Goal: Complete Application Form: Complete application form

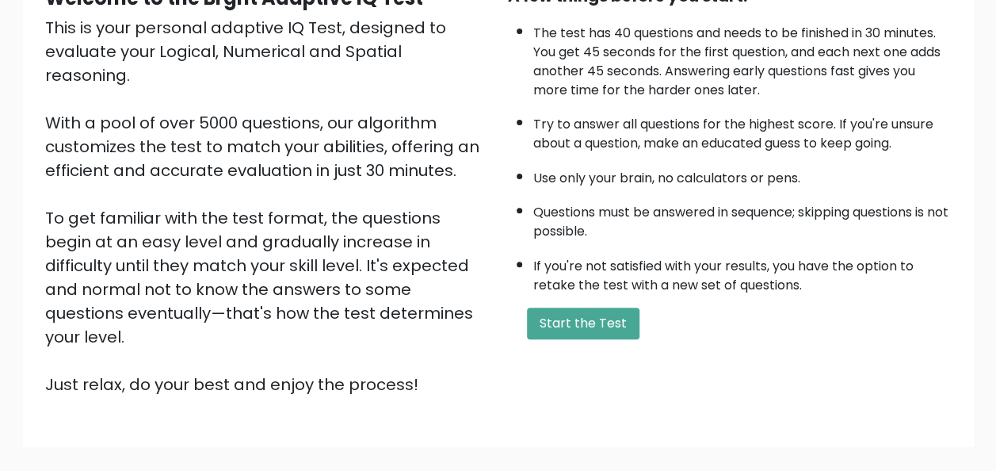
scroll to position [177, 0]
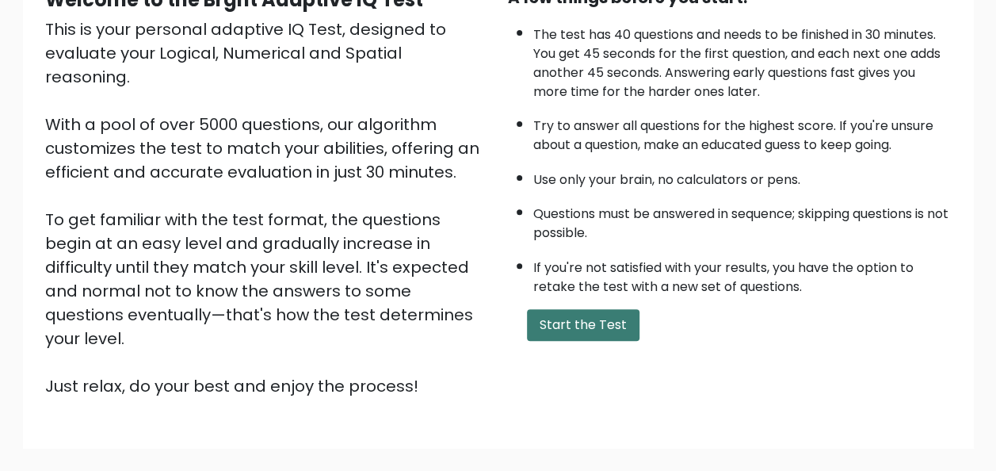
click at [613, 325] on button "Start the Test" at bounding box center [583, 325] width 112 height 32
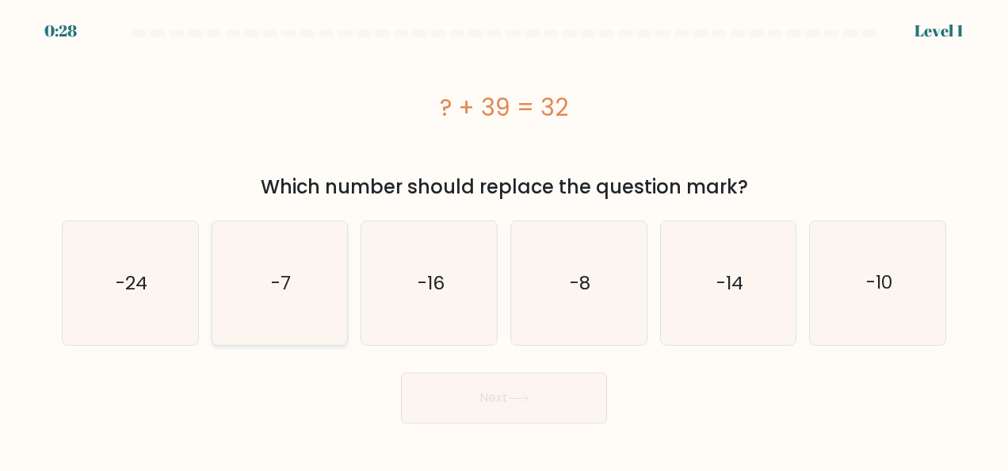
click at [310, 292] on icon "-7" at bounding box center [280, 283] width 124 height 124
click at [504, 239] on input "b. -7" at bounding box center [504, 237] width 1 height 4
radio input "true"
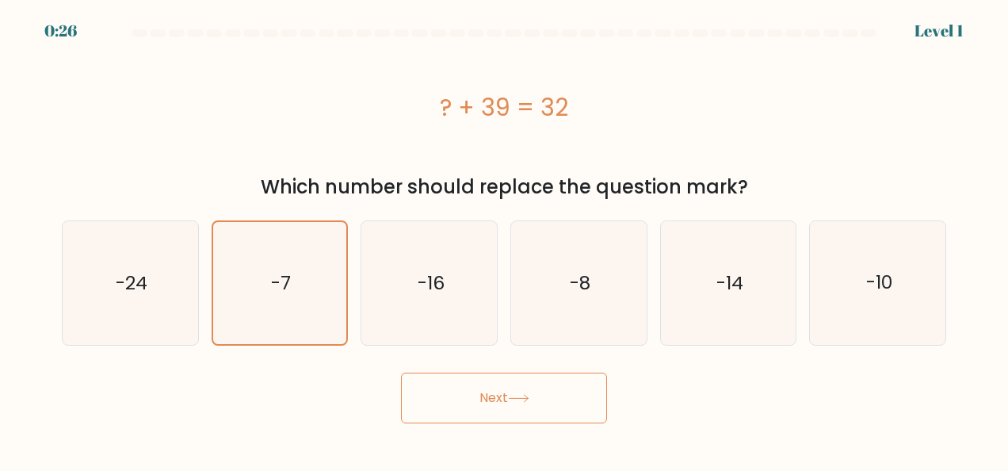
click at [505, 407] on button "Next" at bounding box center [504, 397] width 206 height 51
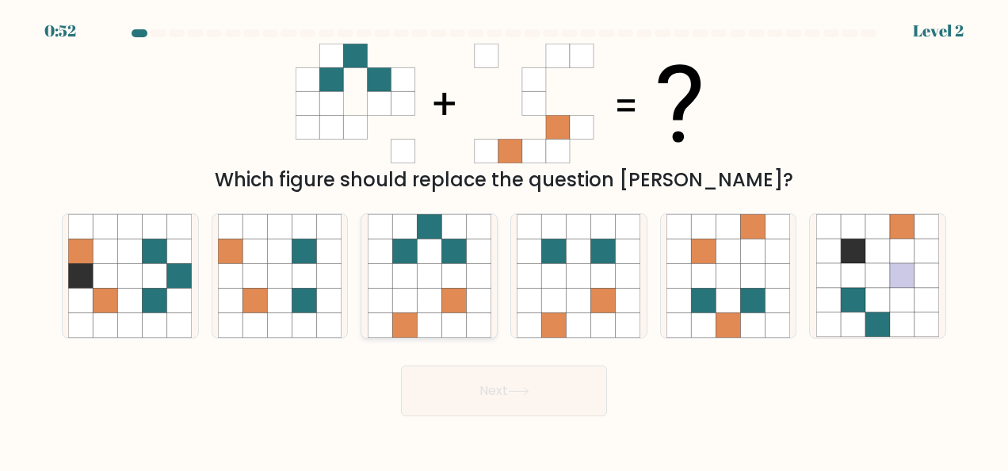
click at [456, 266] on icon at bounding box center [453, 275] width 25 height 25
click at [504, 239] on input "c." at bounding box center [504, 237] width 1 height 4
radio input "true"
click at [481, 394] on button "Next" at bounding box center [504, 390] width 206 height 51
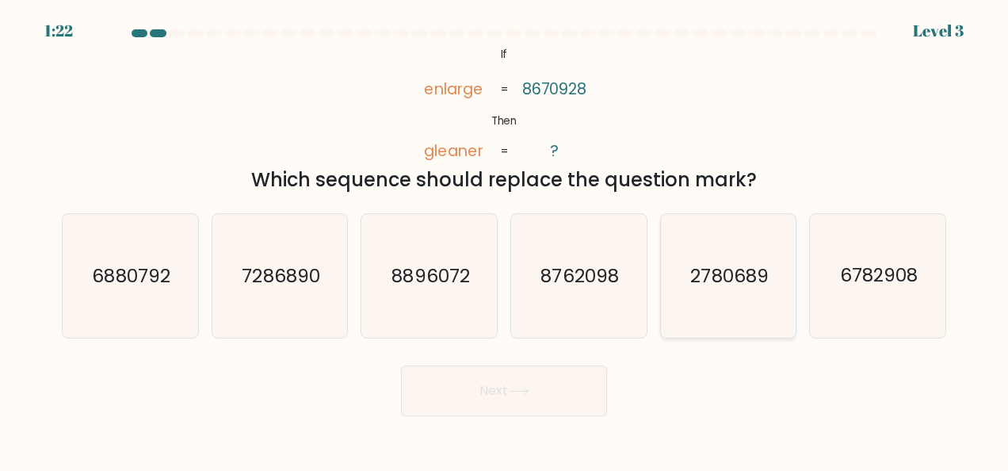
click at [724, 292] on icon "2780689" at bounding box center [728, 276] width 124 height 124
click at [505, 239] on input "e. 2780689" at bounding box center [504, 237] width 1 height 4
radio input "true"
click at [529, 393] on icon at bounding box center [518, 391] width 21 height 9
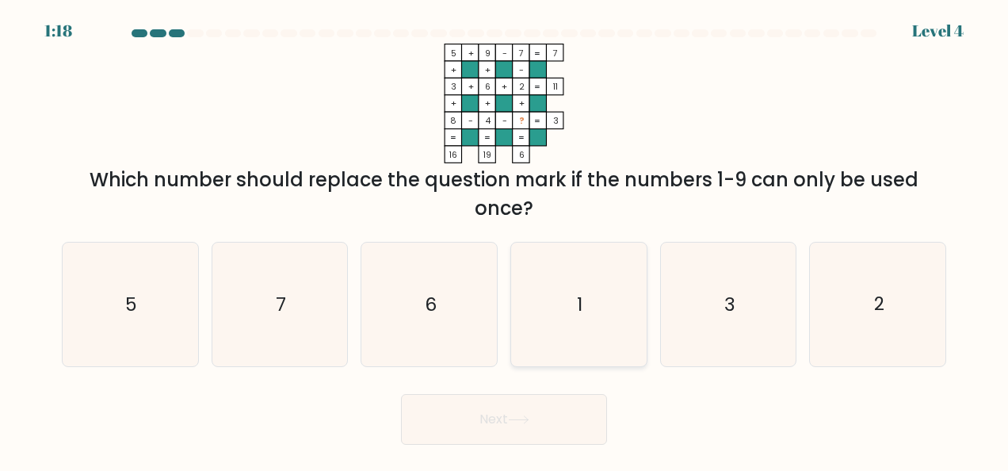
click at [581, 295] on text "1" at bounding box center [580, 304] width 6 height 25
click at [505, 239] on input "d. 1" at bounding box center [504, 237] width 1 height 4
radio input "true"
click at [513, 424] on button "Next" at bounding box center [504, 419] width 206 height 51
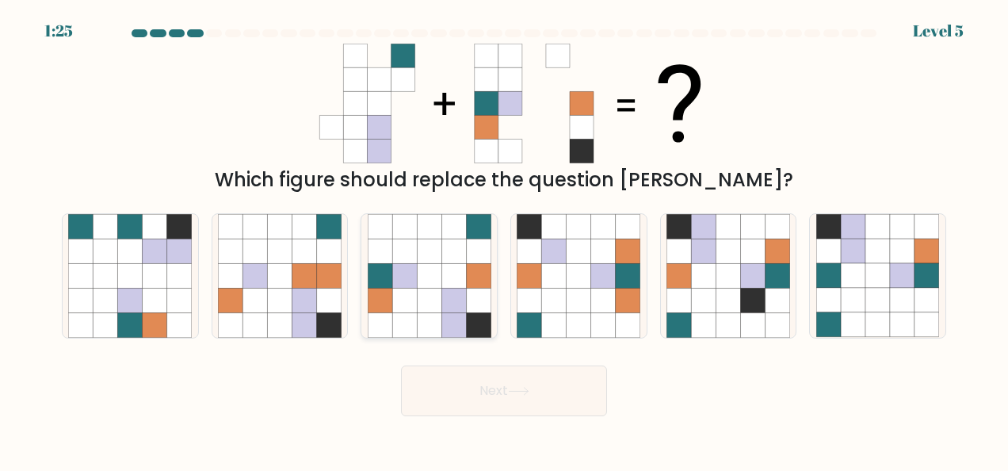
click at [390, 281] on icon at bounding box center [380, 275] width 25 height 25
click at [504, 239] on input "c." at bounding box center [504, 237] width 1 height 4
radio input "true"
click at [527, 387] on icon at bounding box center [518, 391] width 21 height 9
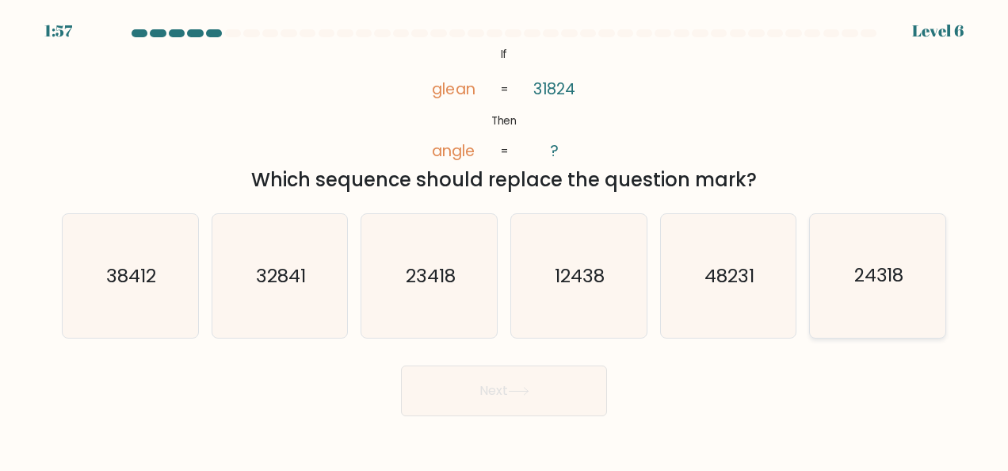
click at [873, 292] on icon "24318" at bounding box center [878, 276] width 124 height 124
click at [505, 239] on input "f. 24318" at bounding box center [504, 237] width 1 height 4
radio input "true"
click at [528, 394] on icon at bounding box center [518, 390] width 19 height 7
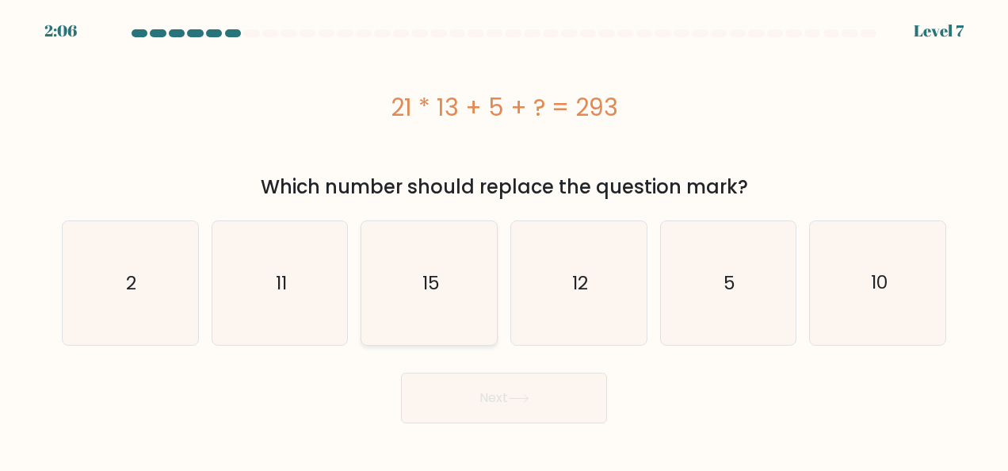
click at [422, 282] on text "15" at bounding box center [429, 282] width 17 height 25
click at [504, 239] on input "c. 15" at bounding box center [504, 237] width 1 height 4
radio input "true"
click at [495, 402] on button "Next" at bounding box center [504, 397] width 206 height 51
click at [493, 401] on button "Next" at bounding box center [504, 397] width 206 height 51
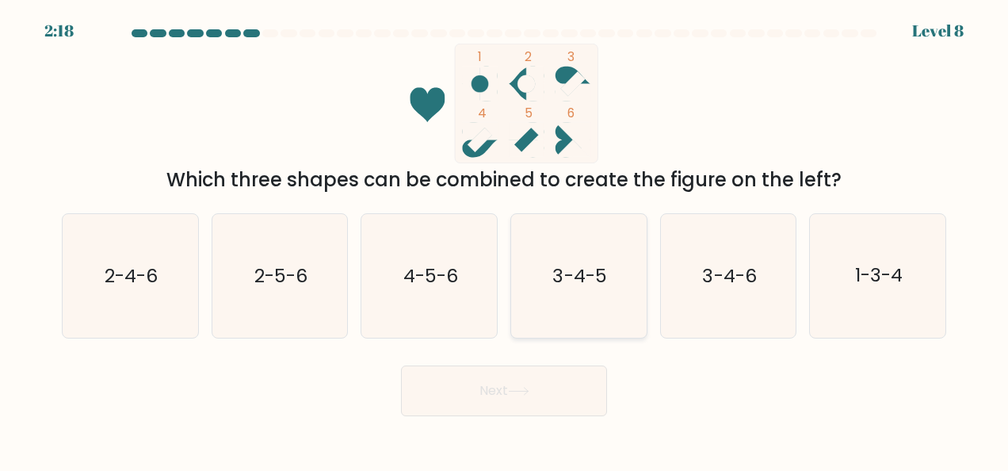
click at [553, 314] on icon "3-4-5" at bounding box center [578, 276] width 124 height 124
click at [505, 239] on input "d. 3-4-5" at bounding box center [504, 237] width 1 height 4
radio input "true"
click at [528, 394] on icon at bounding box center [518, 391] width 21 height 9
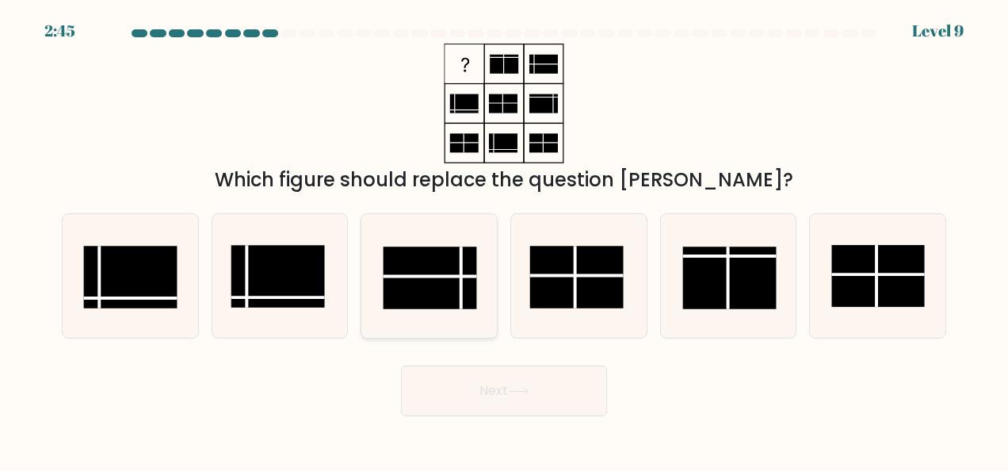
click at [448, 290] on rect at bounding box center [429, 277] width 93 height 62
click at [504, 239] on input "c." at bounding box center [504, 237] width 1 height 4
radio input "true"
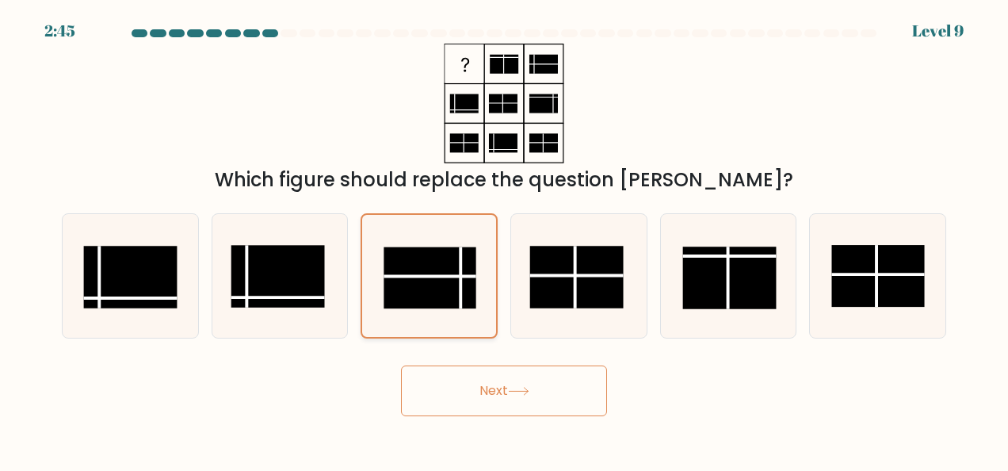
click at [448, 290] on rect at bounding box center [429, 277] width 92 height 61
click at [504, 239] on input "c." at bounding box center [504, 237] width 1 height 4
click at [434, 298] on rect at bounding box center [429, 277] width 92 height 61
click at [504, 239] on input "c." at bounding box center [504, 237] width 1 height 4
click at [555, 399] on button "Next" at bounding box center [504, 390] width 206 height 51
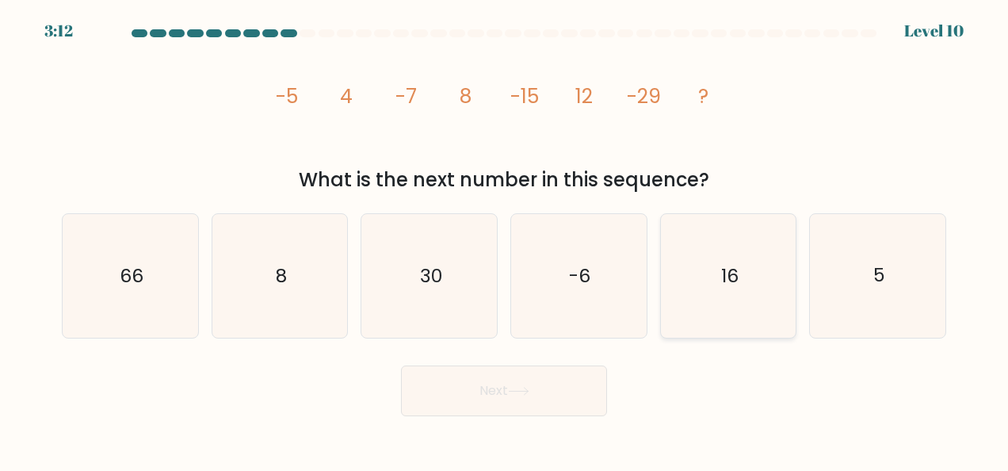
click at [710, 287] on icon "16" at bounding box center [728, 276] width 124 height 124
click at [505, 239] on input "e. 16" at bounding box center [504, 237] width 1 height 4
radio input "true"
click at [710, 287] on icon "16" at bounding box center [728, 276] width 122 height 122
click at [505, 239] on input "e. 16" at bounding box center [504, 237] width 1 height 4
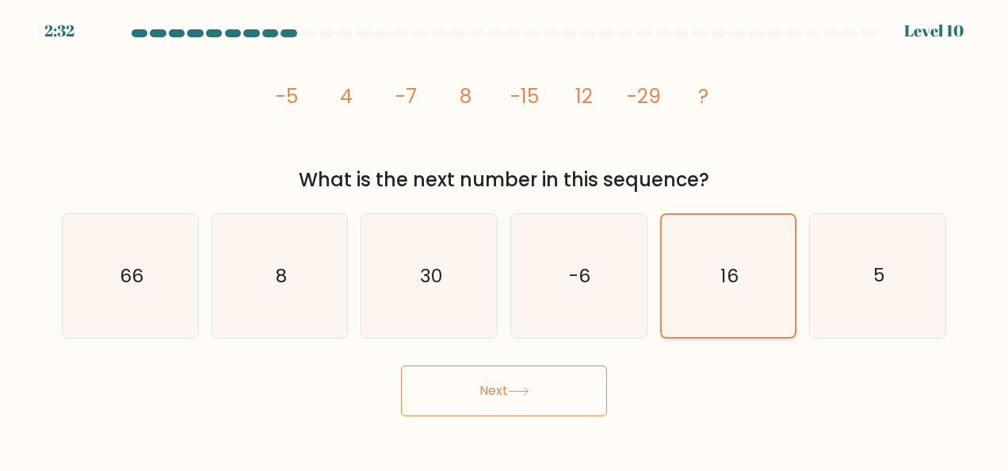
click at [738, 281] on icon "16" at bounding box center [728, 276] width 122 height 122
click at [505, 239] on input "e. 16" at bounding box center [504, 237] width 1 height 4
click at [548, 404] on button "Next" at bounding box center [504, 390] width 206 height 51
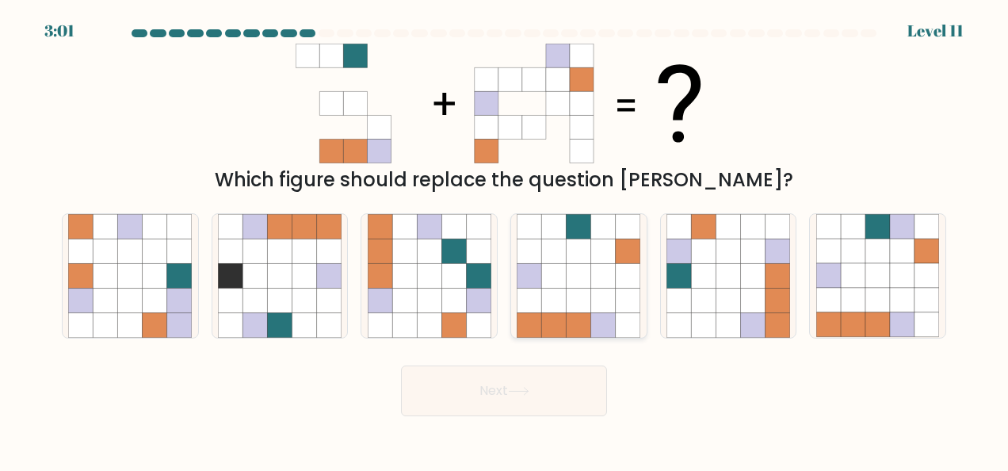
click at [577, 278] on icon at bounding box center [578, 275] width 25 height 25
click at [505, 239] on input "d." at bounding box center [504, 237] width 1 height 4
radio input "true"
click at [919, 291] on icon at bounding box center [926, 300] width 25 height 25
click at [505, 239] on input "f." at bounding box center [504, 237] width 1 height 4
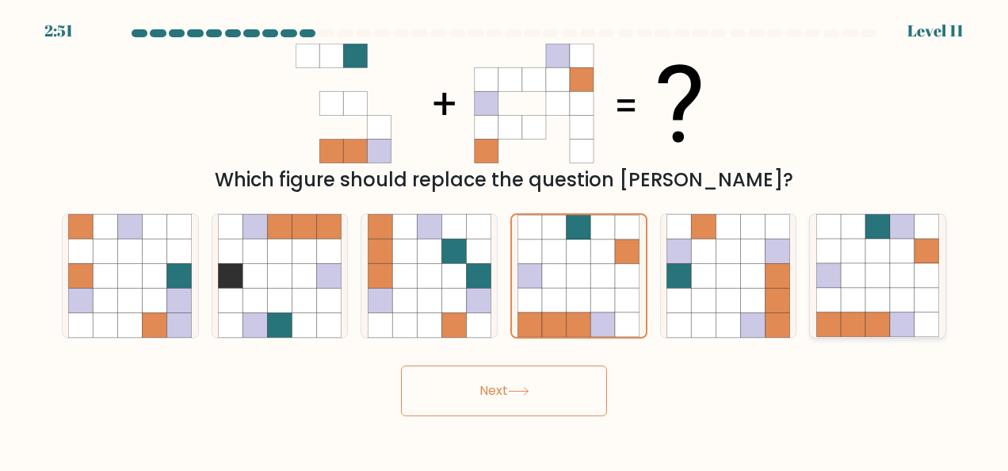
radio input "true"
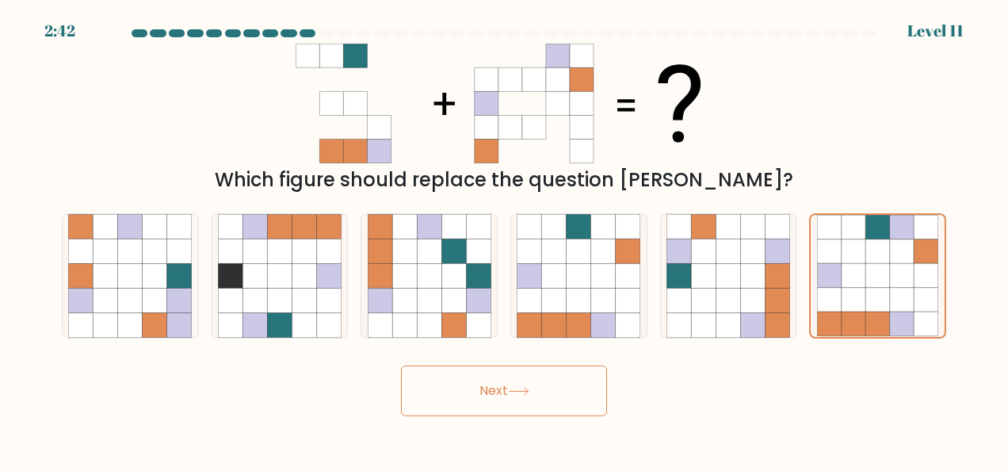
click at [513, 402] on button "Next" at bounding box center [504, 390] width 206 height 51
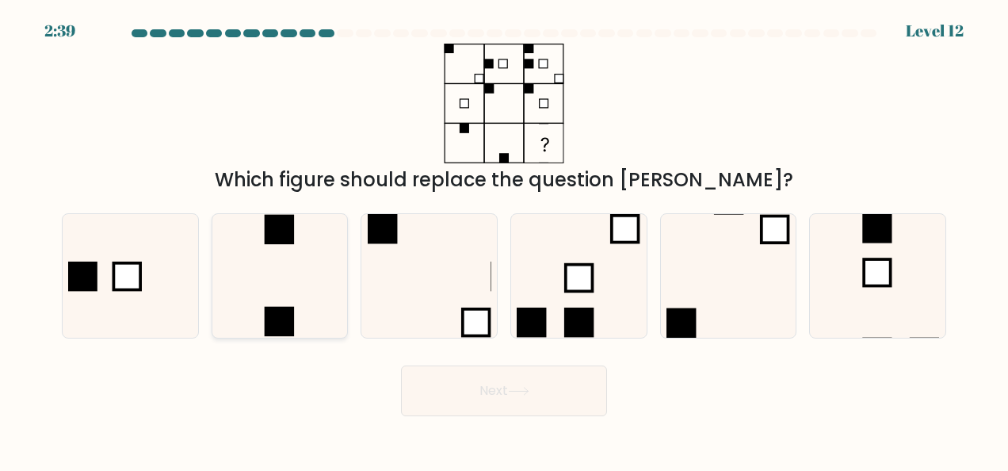
click at [274, 276] on icon at bounding box center [280, 276] width 124 height 124
click at [504, 239] on input "b." at bounding box center [504, 237] width 1 height 4
radio input "true"
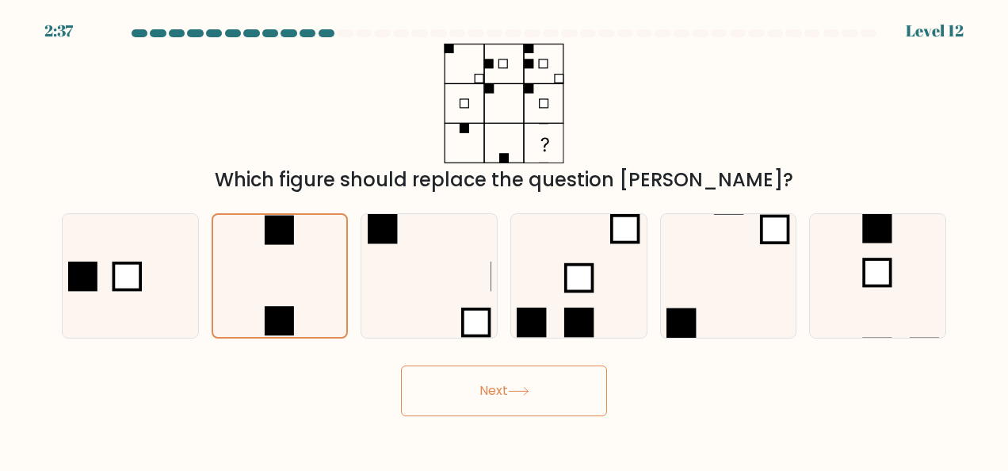
click at [495, 387] on button "Next" at bounding box center [504, 390] width 206 height 51
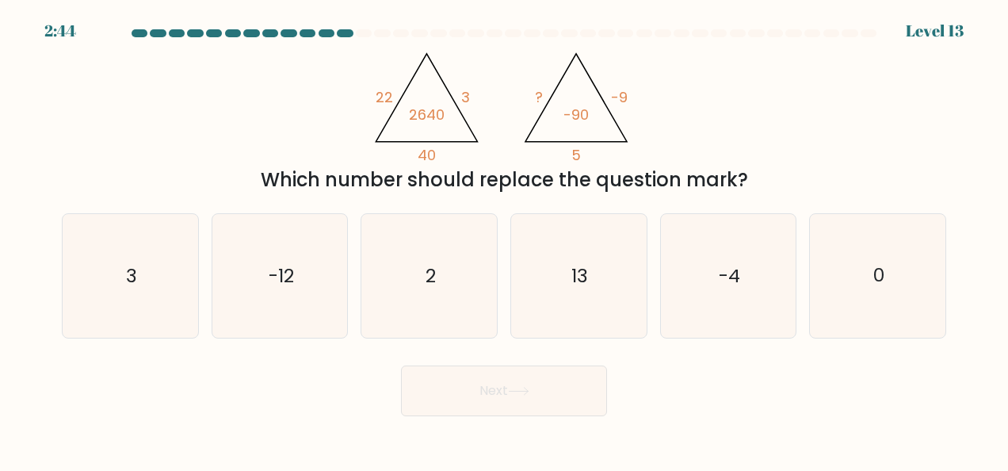
click at [401, 112] on icon "@import url('https://fonts.googleapis.com/css?family=Abril+Fatface:400,100,100i…" at bounding box center [504, 104] width 275 height 120
click at [426, 290] on icon "2" at bounding box center [430, 276] width 124 height 124
click at [504, 239] on input "c. 2" at bounding box center [504, 237] width 1 height 4
radio input "true"
click at [518, 396] on button "Next" at bounding box center [504, 390] width 206 height 51
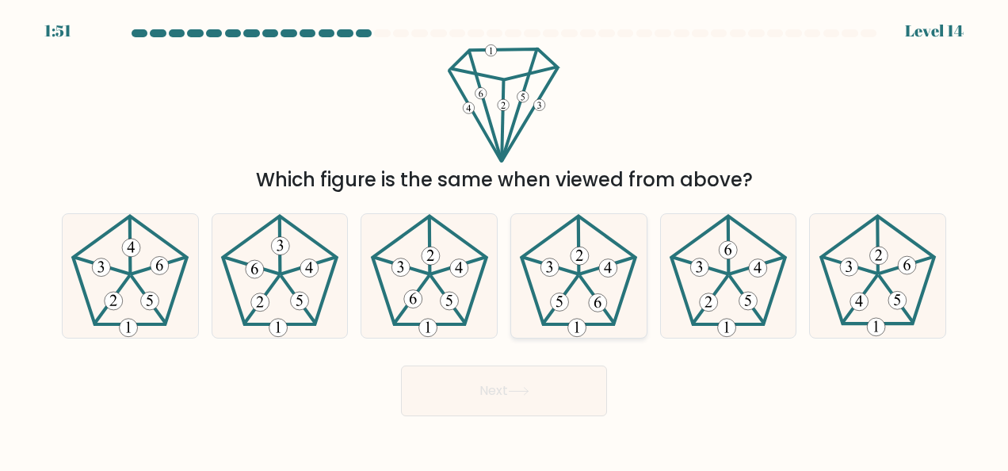
click at [548, 292] on icon at bounding box center [578, 276] width 124 height 124
click at [505, 239] on input "d." at bounding box center [504, 237] width 1 height 4
radio input "true"
click at [522, 396] on button "Next" at bounding box center [504, 390] width 206 height 51
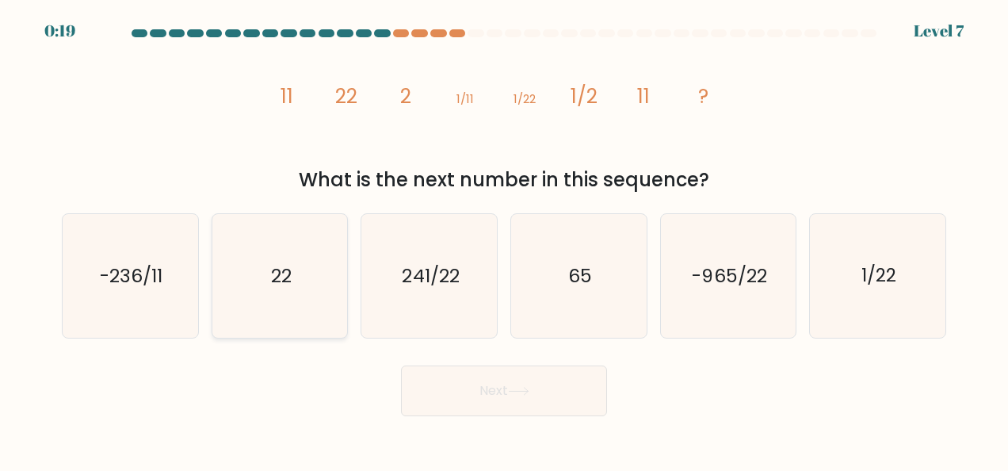
click at [312, 280] on icon "22" at bounding box center [280, 276] width 124 height 124
click at [504, 239] on input "b. 22" at bounding box center [504, 237] width 1 height 4
radio input "true"
click at [494, 401] on button "Next" at bounding box center [504, 390] width 206 height 51
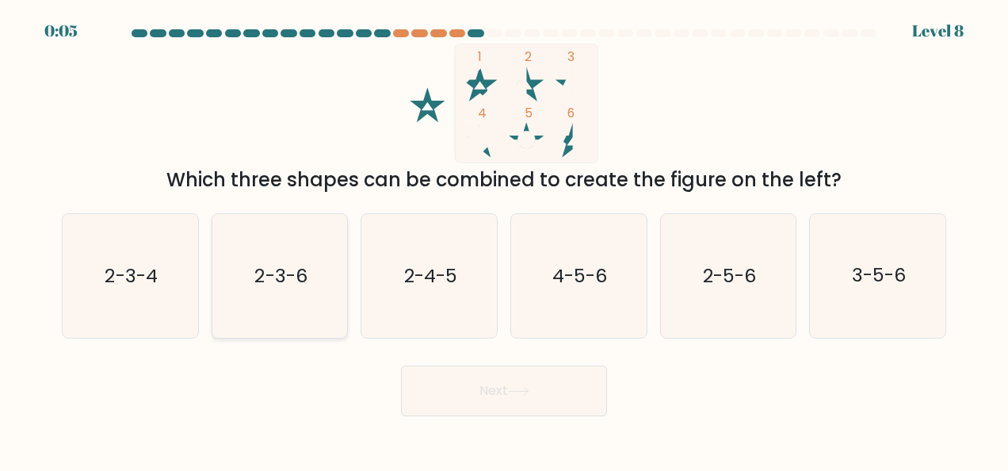
click at [299, 279] on text "2-3-6" at bounding box center [281, 275] width 52 height 25
click at [504, 239] on input "b. 2-3-6" at bounding box center [504, 237] width 1 height 4
radio input "true"
click at [472, 408] on button "Next" at bounding box center [504, 390] width 206 height 51
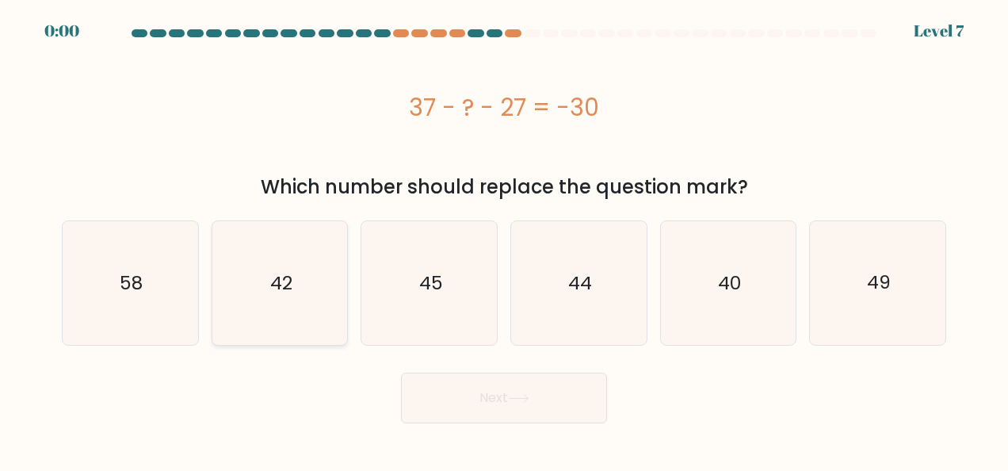
click at [262, 312] on icon "42" at bounding box center [280, 283] width 124 height 124
click at [504, 239] on input "b. 42" at bounding box center [504, 237] width 1 height 4
radio input "true"
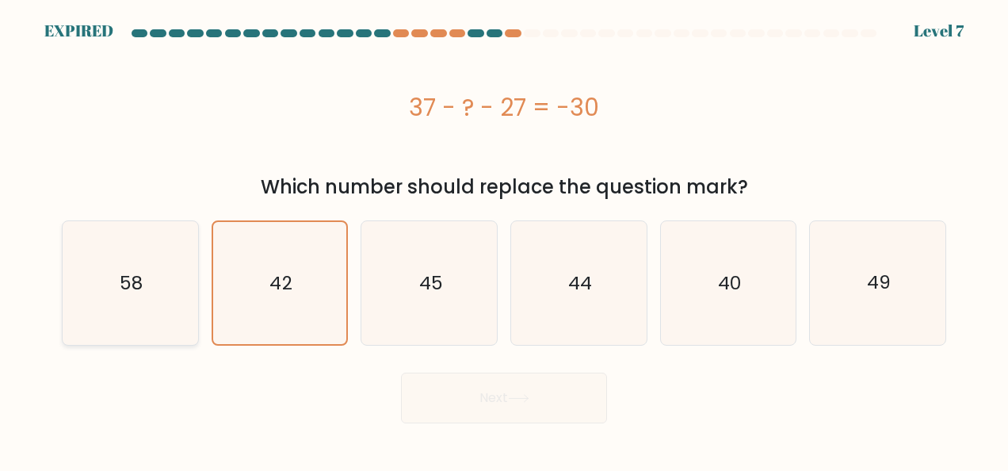
click at [86, 276] on icon "58" at bounding box center [130, 283] width 124 height 124
click at [504, 239] on input "a. 58" at bounding box center [504, 237] width 1 height 4
radio input "true"
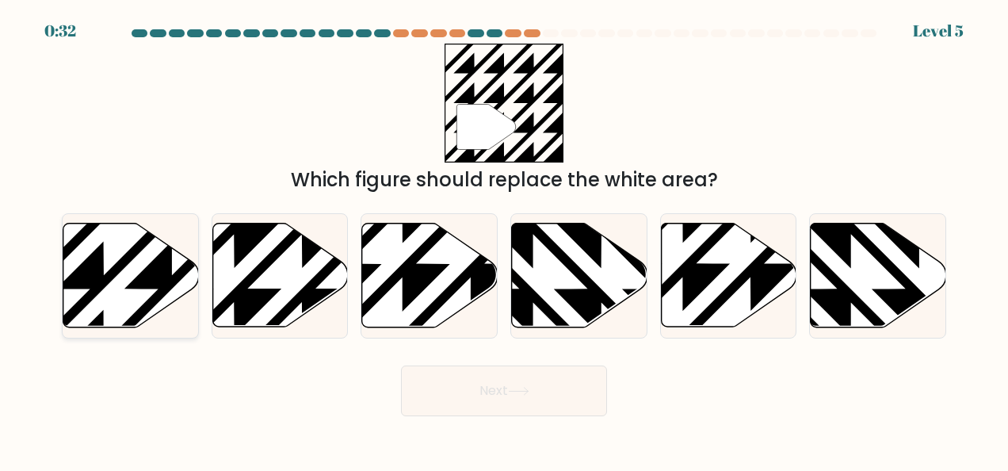
click at [89, 295] on icon at bounding box center [172, 220] width 273 height 273
click at [504, 239] on input "a." at bounding box center [504, 237] width 1 height 4
radio input "true"
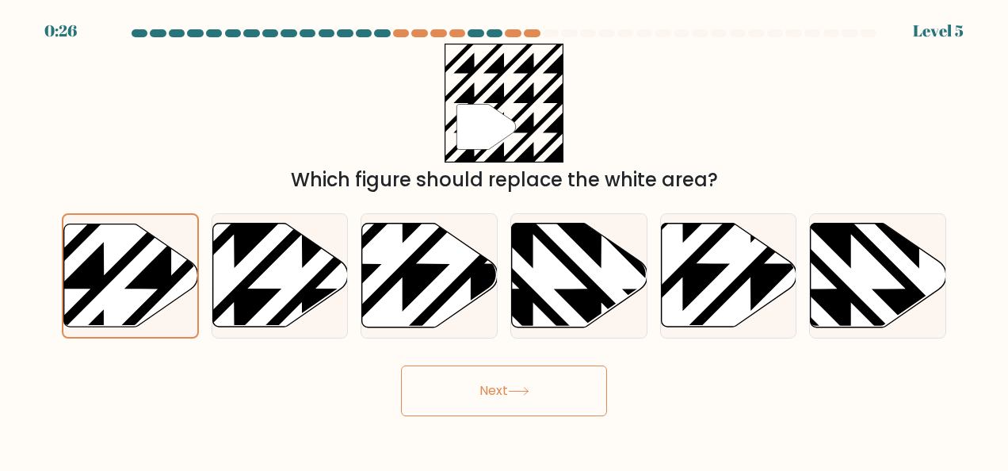
click at [436, 377] on button "Next" at bounding box center [504, 390] width 206 height 51
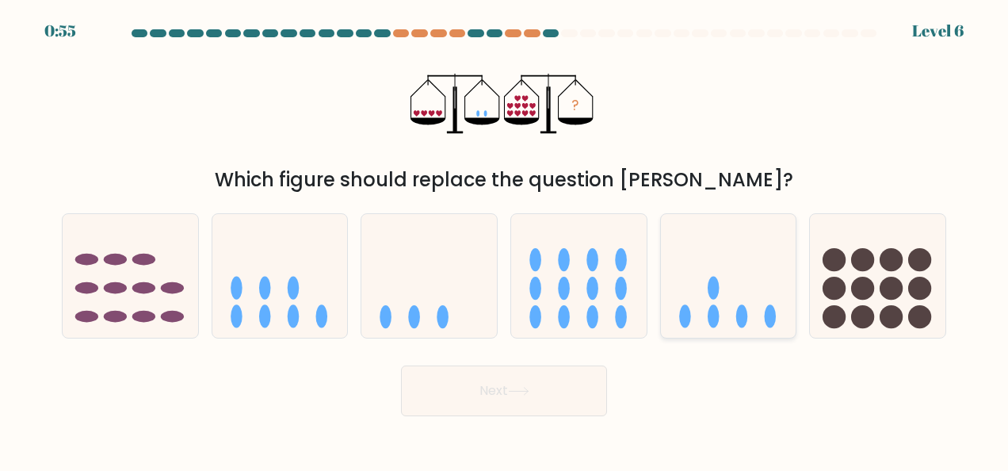
click at [713, 284] on ellipse at bounding box center [713, 287] width 12 height 23
click at [505, 239] on input "e." at bounding box center [504, 237] width 1 height 4
radio input "true"
click at [542, 399] on button "Next" at bounding box center [504, 390] width 206 height 51
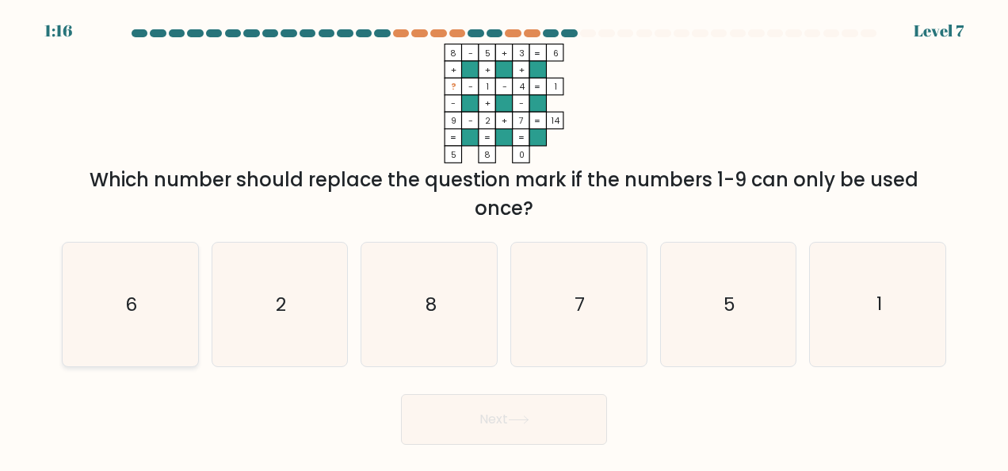
click at [158, 331] on icon "6" at bounding box center [130, 304] width 124 height 124
click at [504, 239] on input "a. 6" at bounding box center [504, 237] width 1 height 4
radio input "true"
click at [434, 410] on button "Next" at bounding box center [504, 419] width 206 height 51
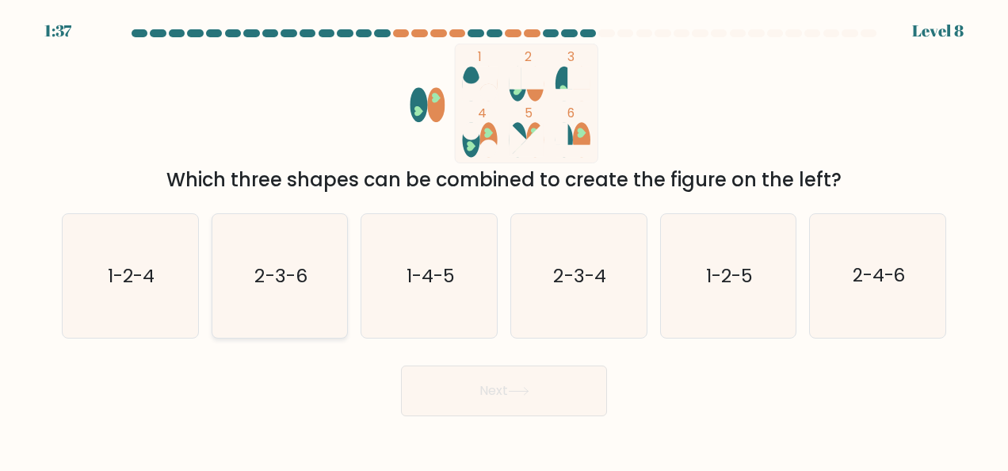
click at [287, 270] on text "2-3-6" at bounding box center [281, 275] width 52 height 25
click at [504, 239] on input "b. 2-3-6" at bounding box center [504, 237] width 1 height 4
radio input "true"
click at [426, 388] on button "Next" at bounding box center [504, 390] width 206 height 51
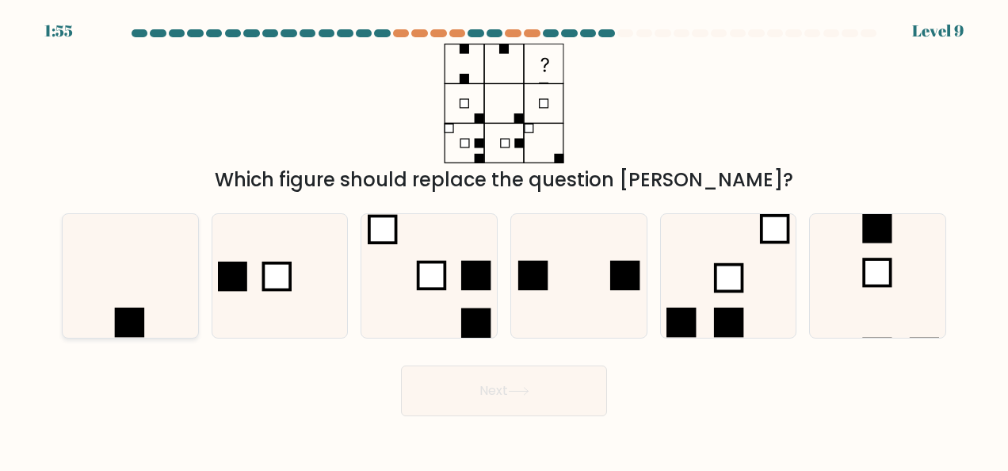
click at [141, 236] on icon at bounding box center [130, 276] width 124 height 124
click at [504, 236] on input "a." at bounding box center [504, 237] width 1 height 4
radio input "true"
click at [562, 405] on button "Next" at bounding box center [504, 390] width 206 height 51
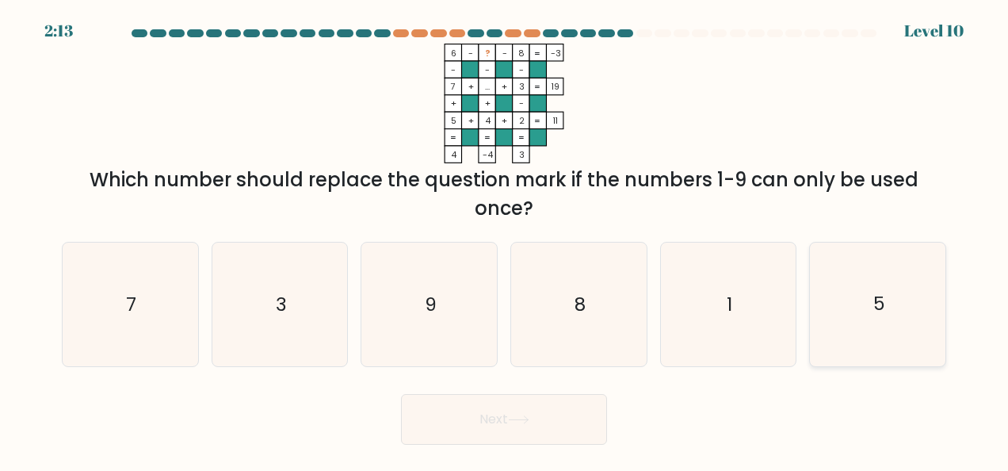
click at [871, 279] on icon "5" at bounding box center [878, 304] width 124 height 124
click at [505, 239] on input "f. 5" at bounding box center [504, 237] width 1 height 4
radio input "true"
click at [748, 301] on icon "1" at bounding box center [728, 304] width 124 height 124
click at [505, 239] on input "e. 1" at bounding box center [504, 237] width 1 height 4
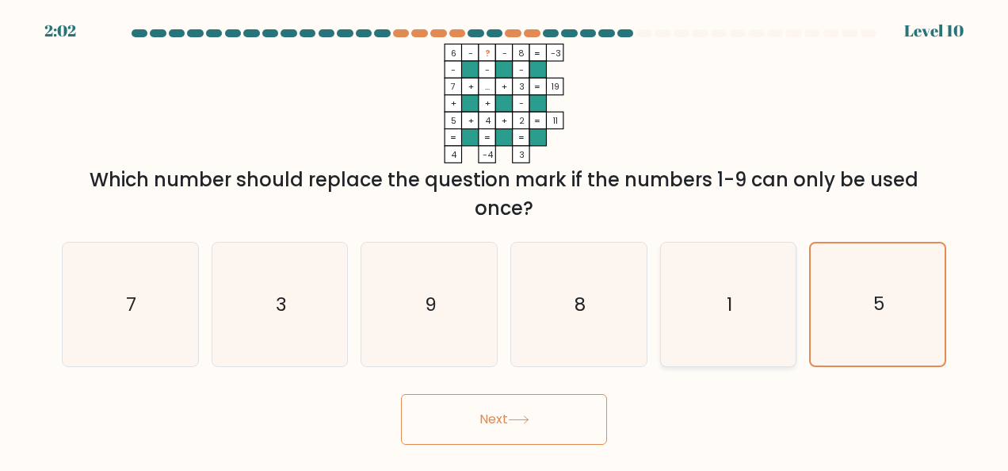
radio input "true"
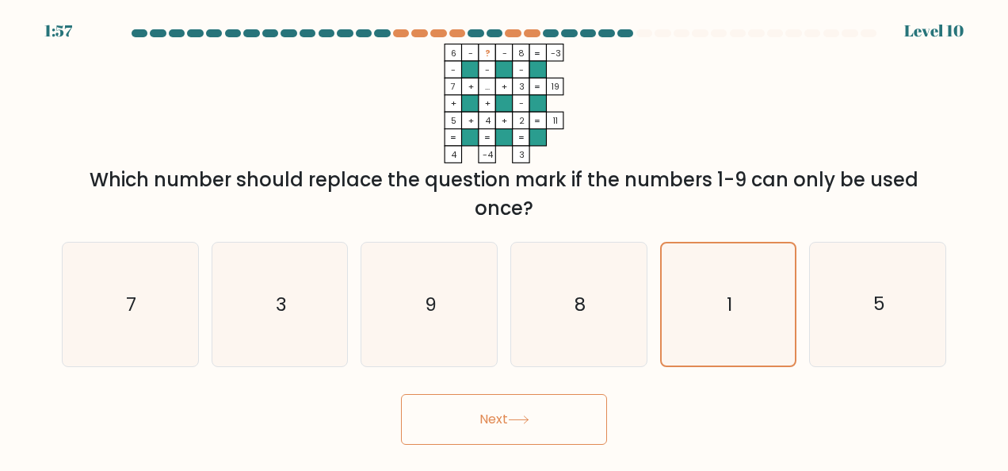
click at [526, 414] on button "Next" at bounding box center [504, 419] width 206 height 51
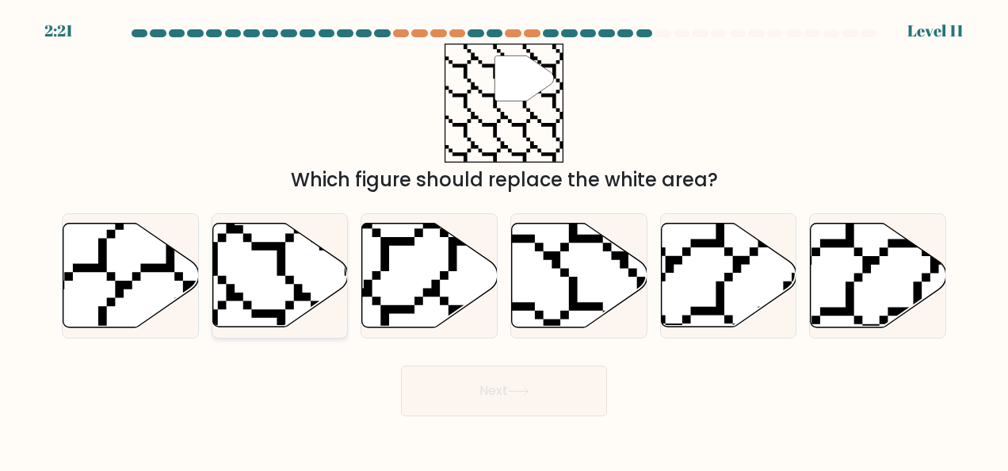
click at [284, 283] on icon at bounding box center [279, 275] width 135 height 104
click at [504, 239] on input "b." at bounding box center [504, 237] width 1 height 4
radio input "true"
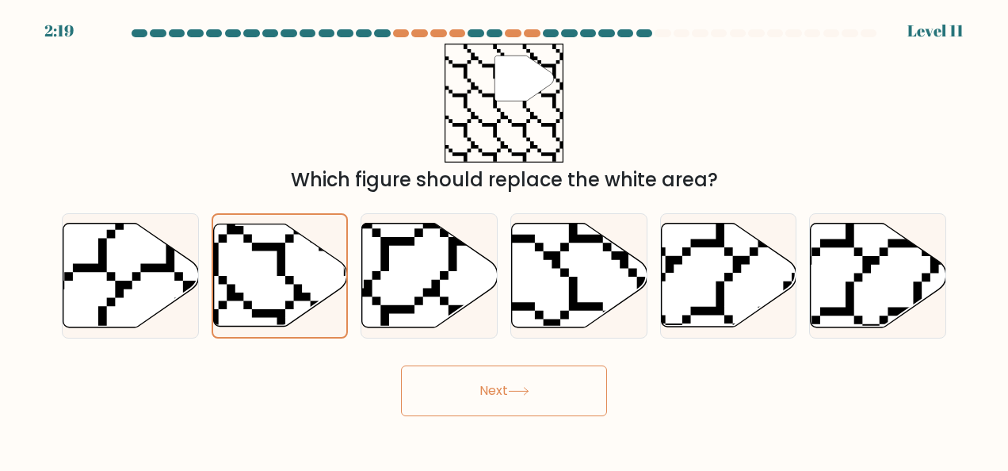
click at [434, 391] on button "Next" at bounding box center [504, 390] width 206 height 51
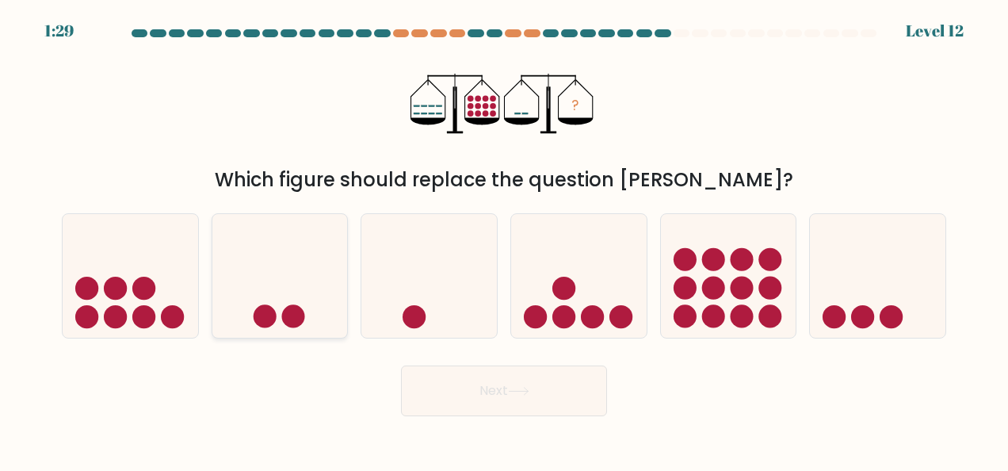
click at [299, 312] on circle at bounding box center [292, 316] width 23 height 23
click at [504, 239] on input "b." at bounding box center [504, 237] width 1 height 4
radio input "true"
click at [879, 292] on icon at bounding box center [877, 275] width 135 height 112
click at [505, 239] on input "f." at bounding box center [504, 237] width 1 height 4
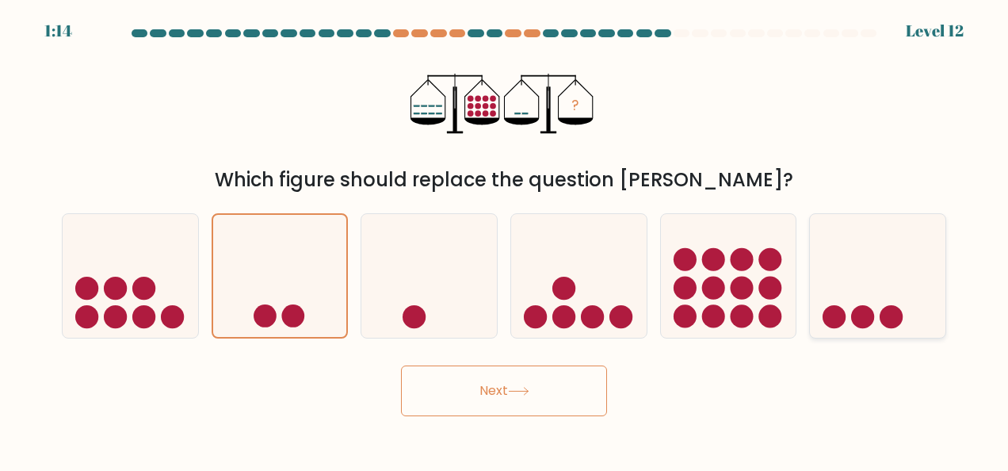
radio input "true"
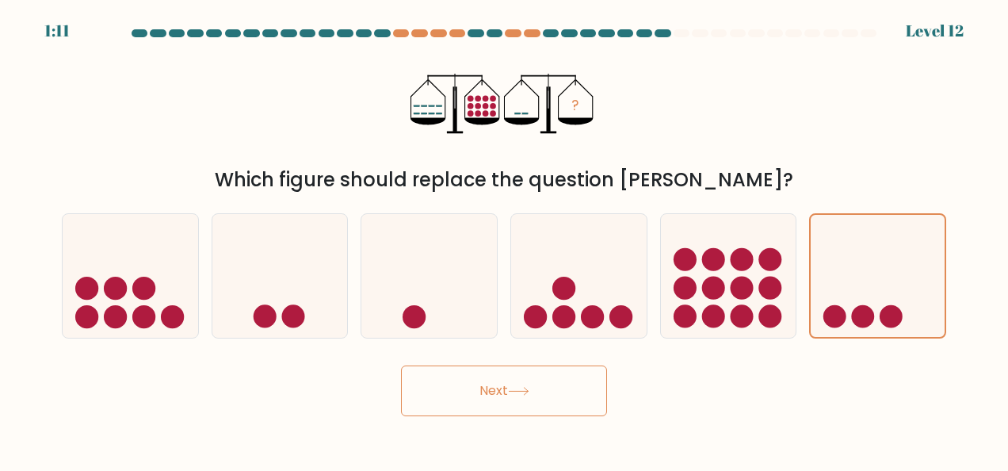
click at [572, 399] on button "Next" at bounding box center [504, 390] width 206 height 51
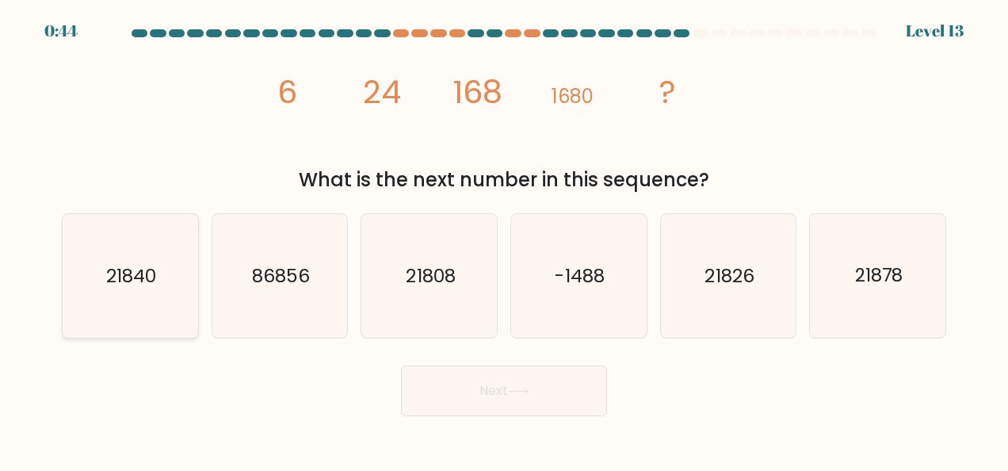
click at [141, 273] on text "21840" at bounding box center [131, 275] width 50 height 25
click at [504, 239] on input "a. 21840" at bounding box center [504, 237] width 1 height 4
radio input "true"
click at [535, 393] on button "Next" at bounding box center [504, 390] width 206 height 51
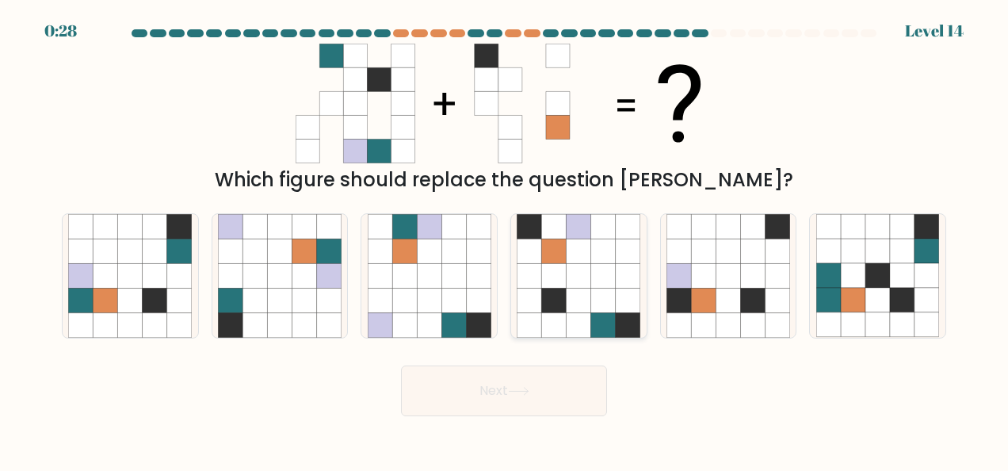
click at [554, 263] on icon at bounding box center [554, 275] width 25 height 25
click at [505, 239] on input "d." at bounding box center [504, 237] width 1 height 4
radio input "true"
click at [105, 309] on icon at bounding box center [105, 300] width 25 height 25
click at [504, 239] on input "a." at bounding box center [504, 237] width 1 height 4
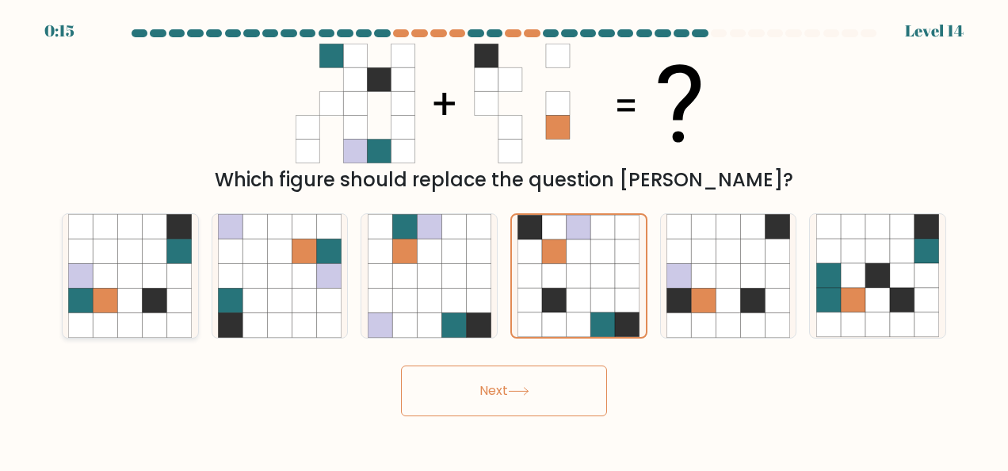
radio input "true"
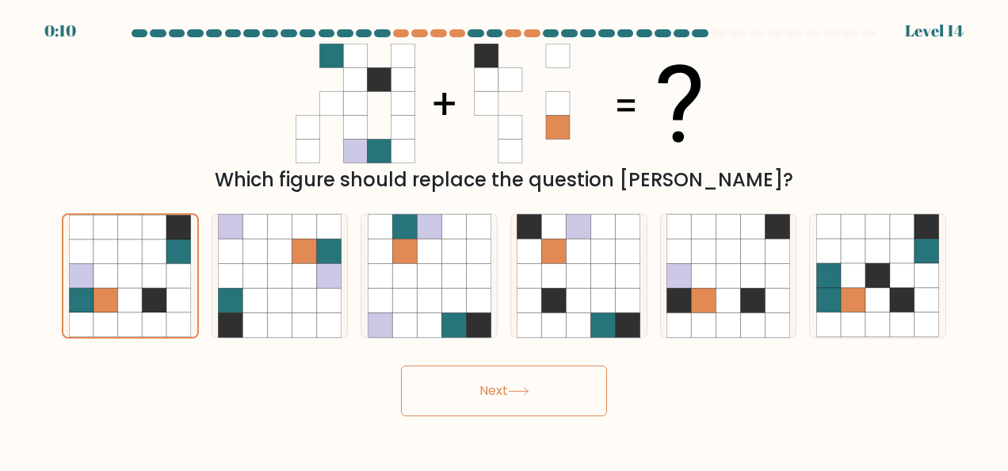
click at [555, 406] on button "Next" at bounding box center [504, 390] width 206 height 51
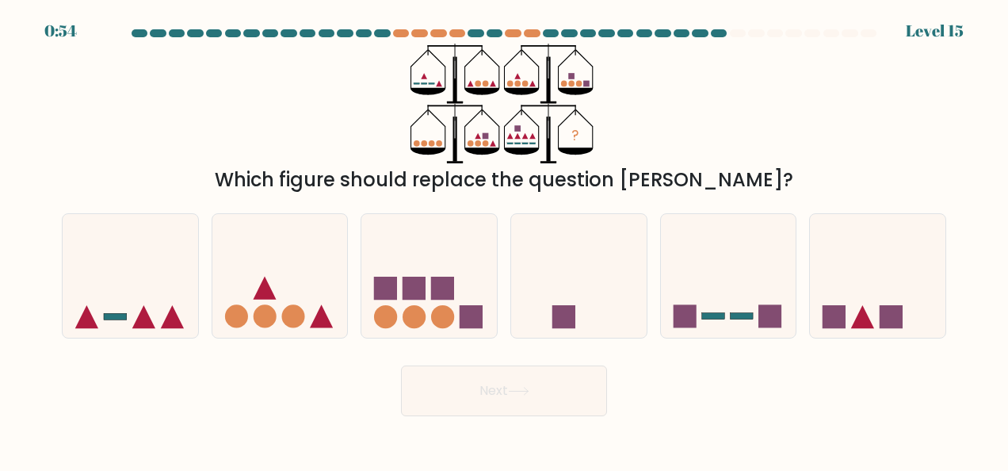
click at [545, 383] on button "Next" at bounding box center [504, 390] width 206 height 51
click at [417, 292] on rect at bounding box center [413, 287] width 23 height 23
click at [504, 239] on input "c." at bounding box center [504, 237] width 1 height 4
radio input "true"
click at [497, 396] on button "Next" at bounding box center [504, 390] width 206 height 51
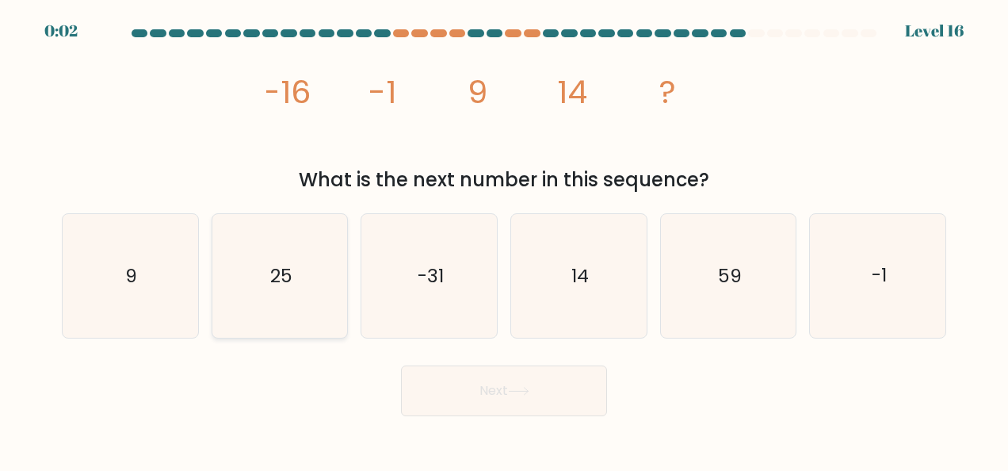
click at [288, 291] on icon "25" at bounding box center [280, 276] width 124 height 124
click at [504, 239] on input "b. 25" at bounding box center [504, 237] width 1 height 4
radio input "true"
click at [505, 397] on button "Next" at bounding box center [504, 390] width 206 height 51
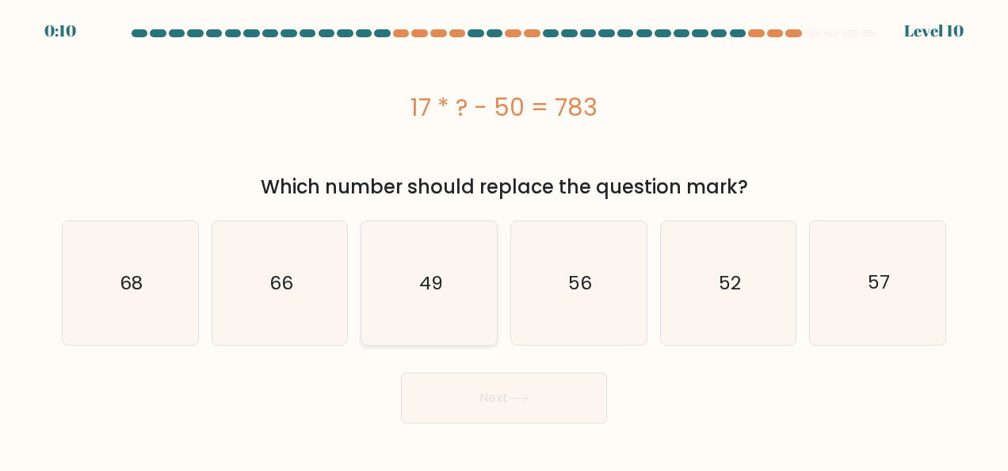
click at [425, 287] on text "49" at bounding box center [430, 282] width 24 height 25
click at [504, 239] on input "c. 49" at bounding box center [504, 237] width 1 height 4
radio input "true"
click at [519, 409] on button "Next" at bounding box center [504, 397] width 206 height 51
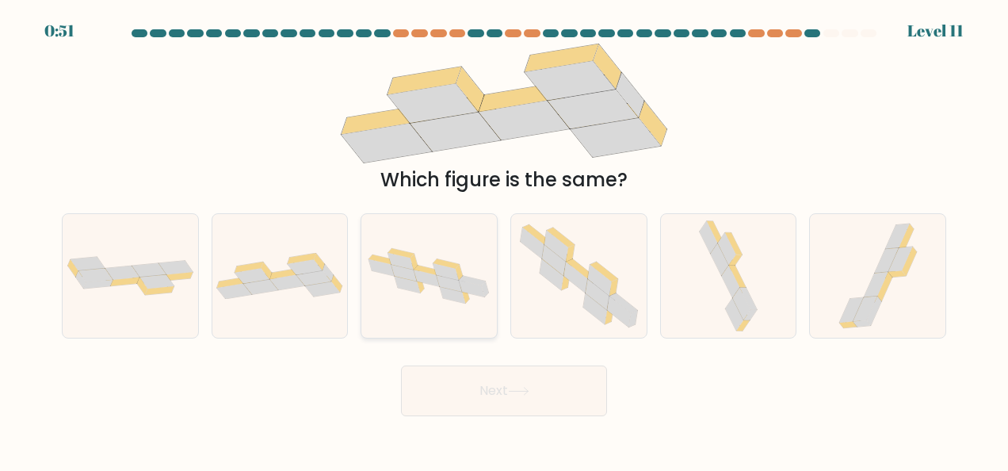
drag, startPoint x: 519, startPoint y: 409, endPoint x: 493, endPoint y: 286, distance: 125.5
click at [493, 286] on form at bounding box center [504, 222] width 1008 height 387
click at [860, 303] on icon at bounding box center [864, 308] width 24 height 25
click at [505, 239] on input "f." at bounding box center [504, 237] width 1 height 4
radio input "true"
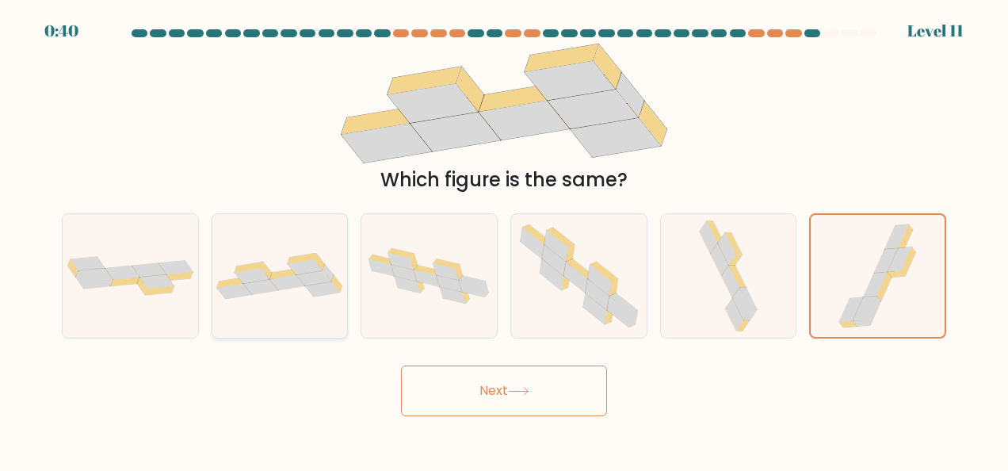
click at [280, 302] on div at bounding box center [280, 275] width 137 height 125
click at [504, 239] on input "b." at bounding box center [504, 237] width 1 height 4
radio input "true"
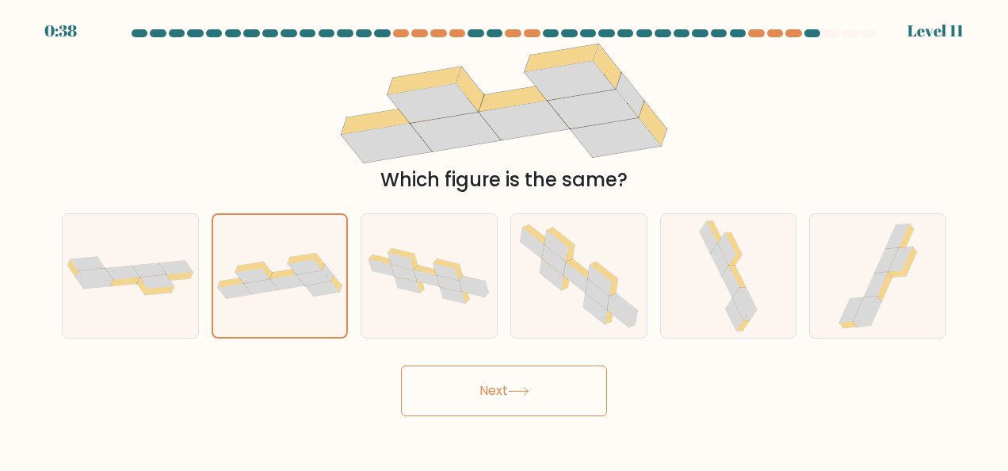
click at [464, 386] on button "Next" at bounding box center [504, 390] width 206 height 51
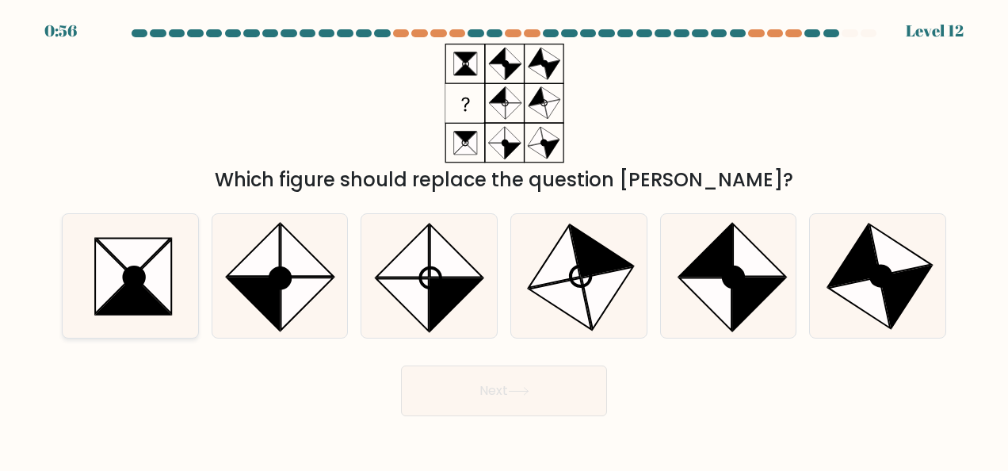
click at [116, 291] on icon at bounding box center [114, 276] width 37 height 74
click at [504, 239] on input "a." at bounding box center [504, 237] width 1 height 4
radio input "true"
click at [443, 407] on button "Next" at bounding box center [504, 390] width 206 height 51
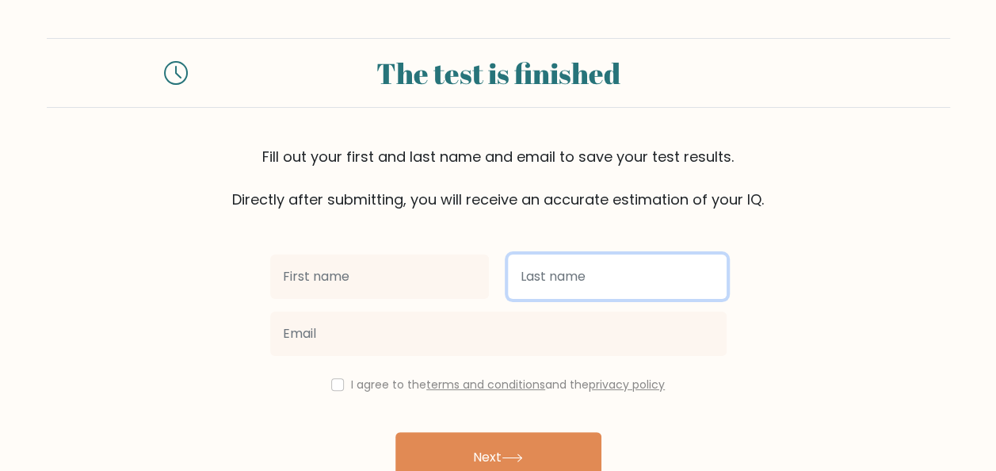
click at [528, 278] on input "text" at bounding box center [617, 276] width 219 height 44
type input "sana"
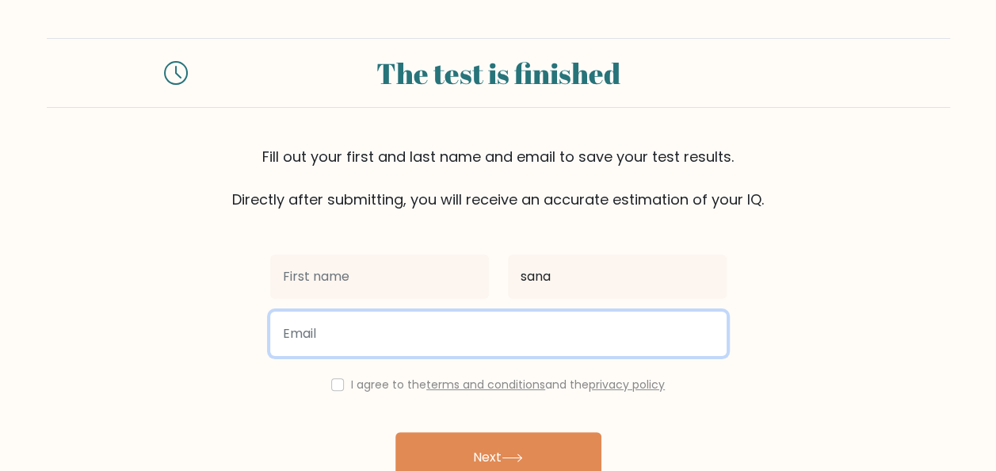
click at [371, 330] on input "email" at bounding box center [498, 333] width 456 height 44
type input "[EMAIL_ADDRESS][DOMAIN_NAME]"
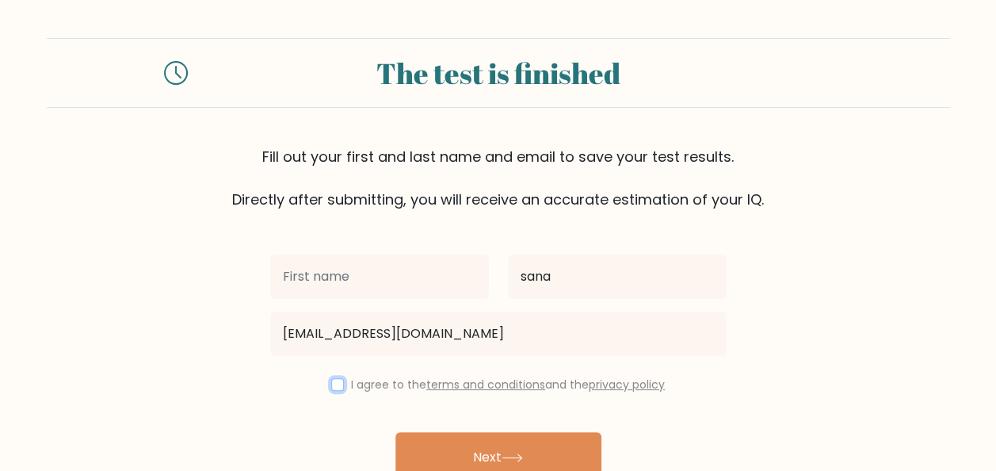
click at [335, 380] on input "checkbox" at bounding box center [337, 384] width 13 height 13
checkbox input "true"
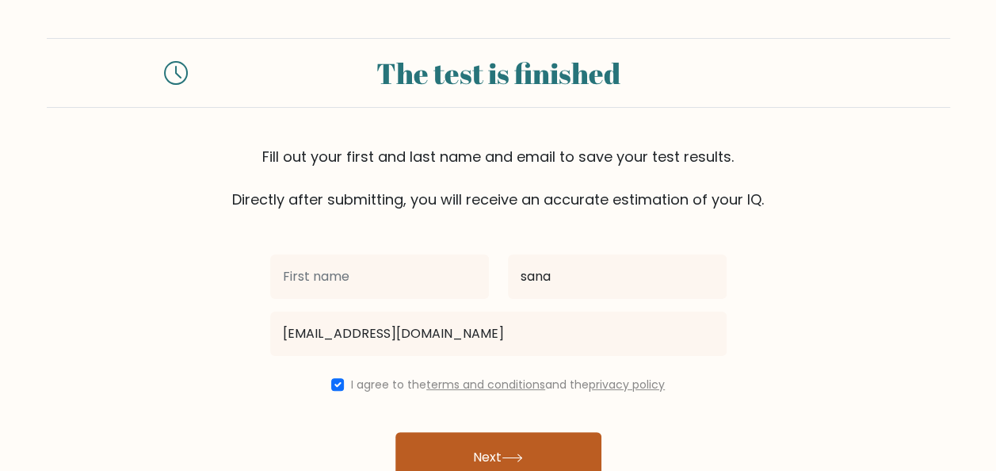
click at [483, 451] on button "Next" at bounding box center [498, 457] width 206 height 51
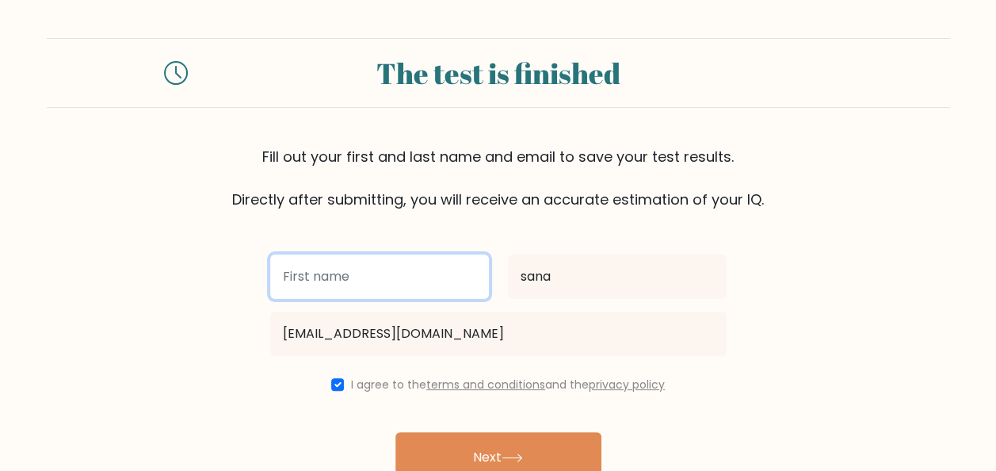
click at [391, 272] on input "text" at bounding box center [379, 276] width 219 height 44
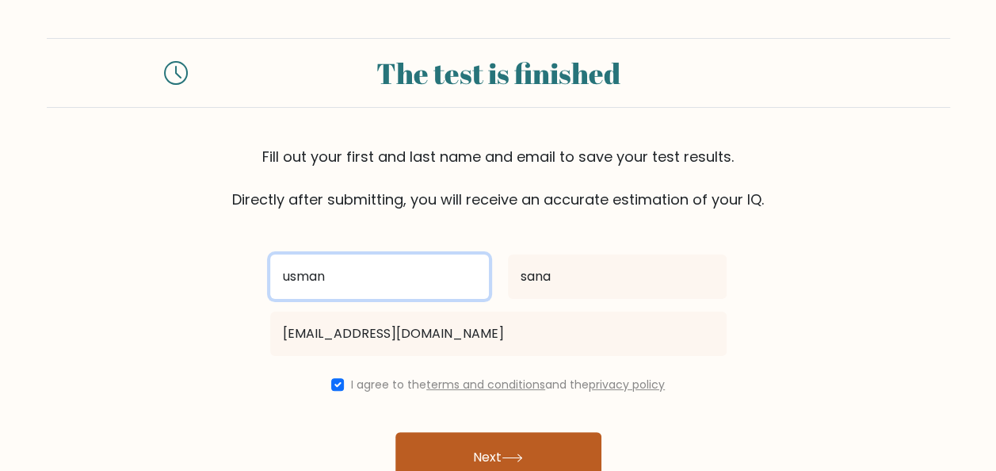
type input "usman"
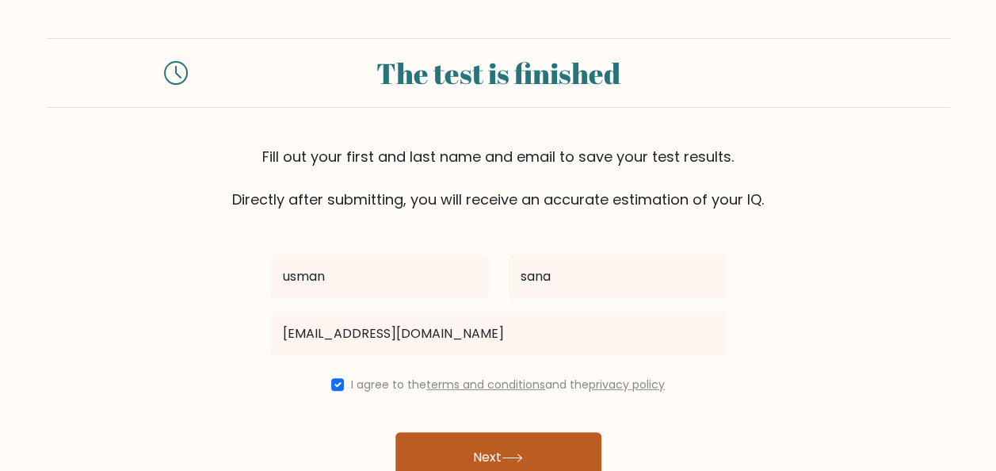
click at [444, 458] on button "Next" at bounding box center [498, 457] width 206 height 51
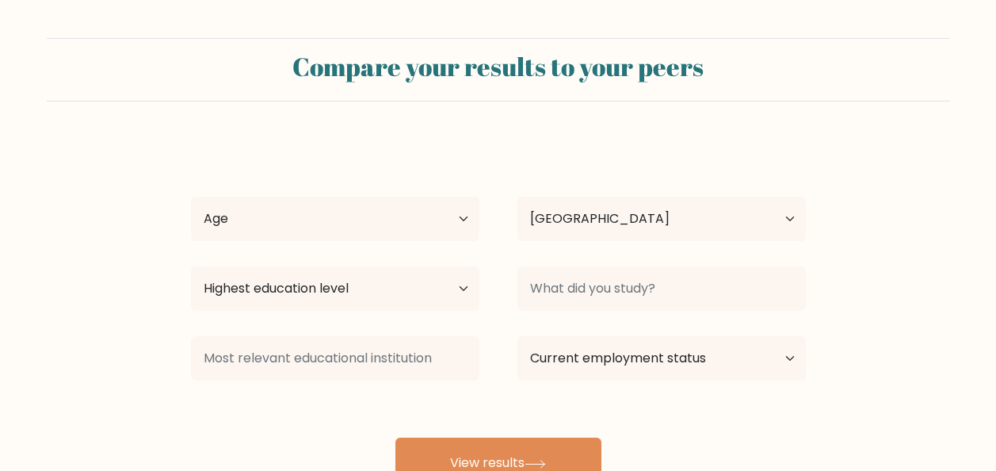
select select "NG"
click at [456, 220] on select "Age Under [DEMOGRAPHIC_DATA] [DEMOGRAPHIC_DATA] [DEMOGRAPHIC_DATA] [DEMOGRAPHIC…" at bounding box center [335, 218] width 288 height 44
select select "18_24"
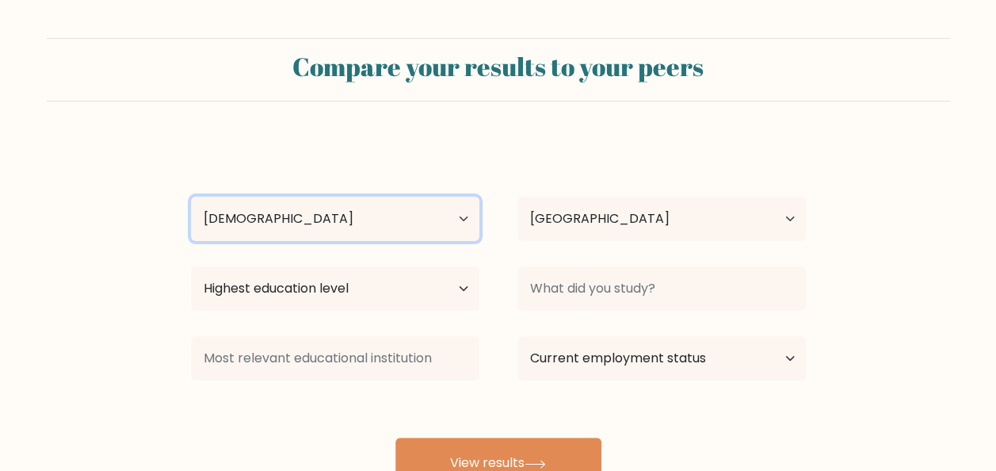
click at [191, 196] on select "Age Under [DEMOGRAPHIC_DATA] [DEMOGRAPHIC_DATA] [DEMOGRAPHIC_DATA] [DEMOGRAPHIC…" at bounding box center [335, 218] width 288 height 44
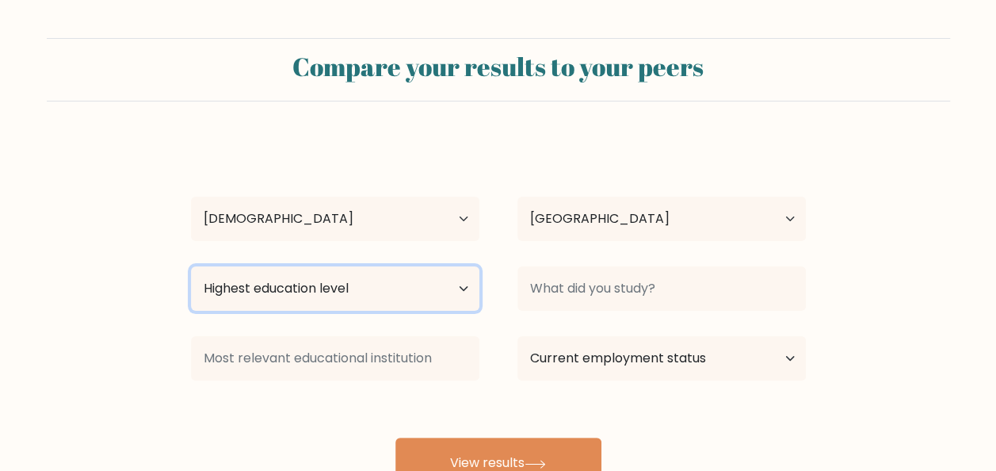
click at [436, 292] on select "Highest education level No schooling Primary Lower Secondary Upper Secondary Oc…" at bounding box center [335, 288] width 288 height 44
select select "upper_secondary"
click at [191, 266] on select "Highest education level No schooling Primary Lower Secondary Upper Secondary Oc…" at bounding box center [335, 288] width 288 height 44
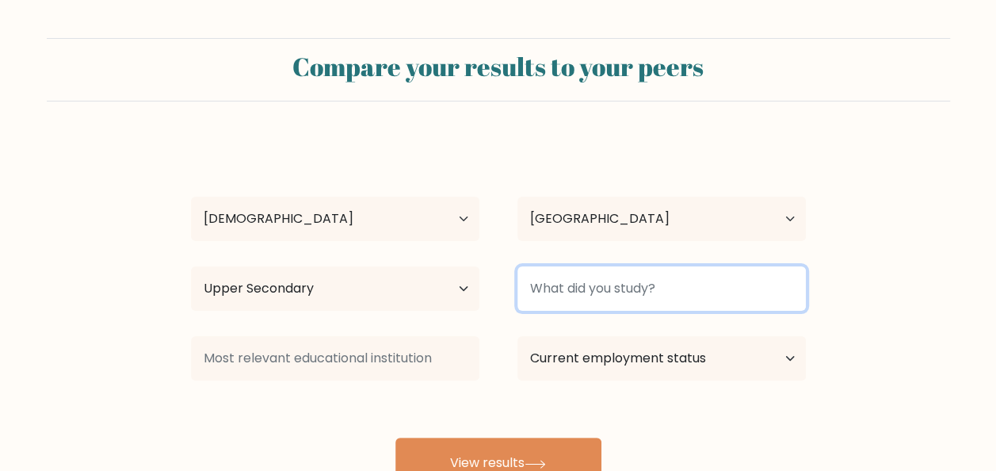
click at [598, 288] on input at bounding box center [661, 288] width 288 height 44
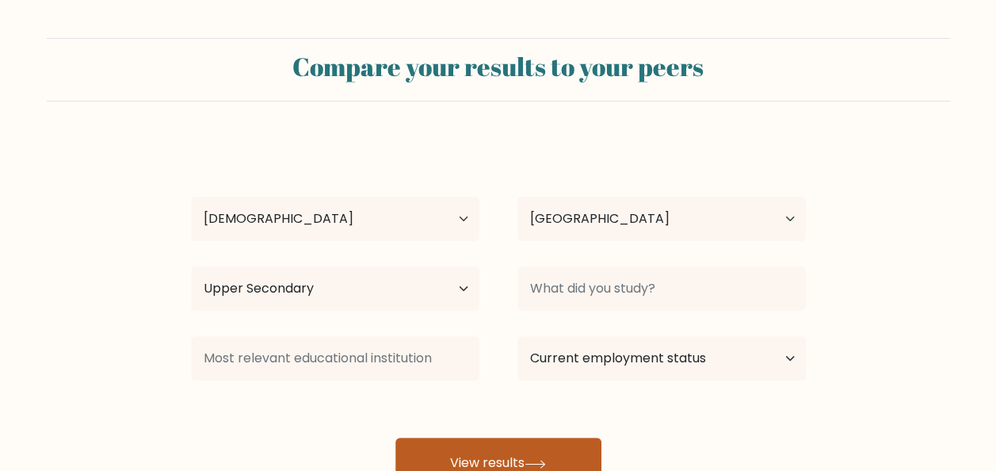
click at [486, 448] on button "View results" at bounding box center [498, 462] width 206 height 51
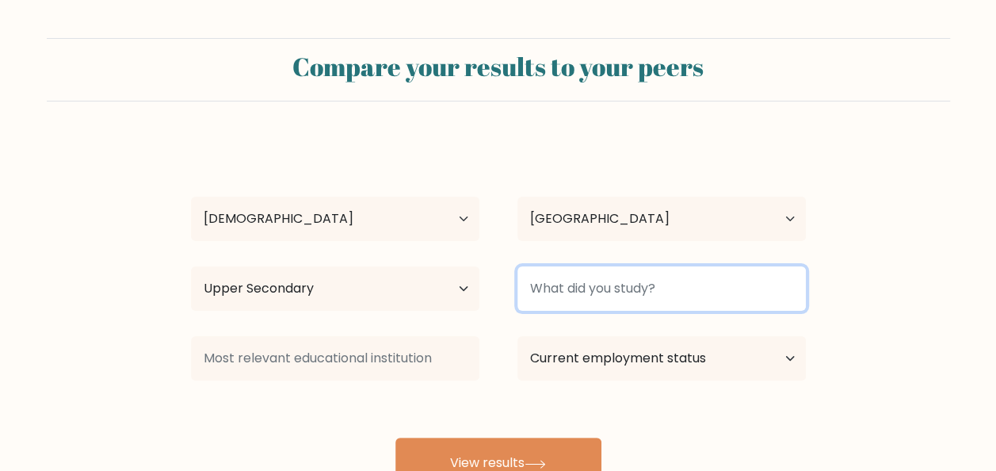
click at [558, 291] on input at bounding box center [661, 288] width 288 height 44
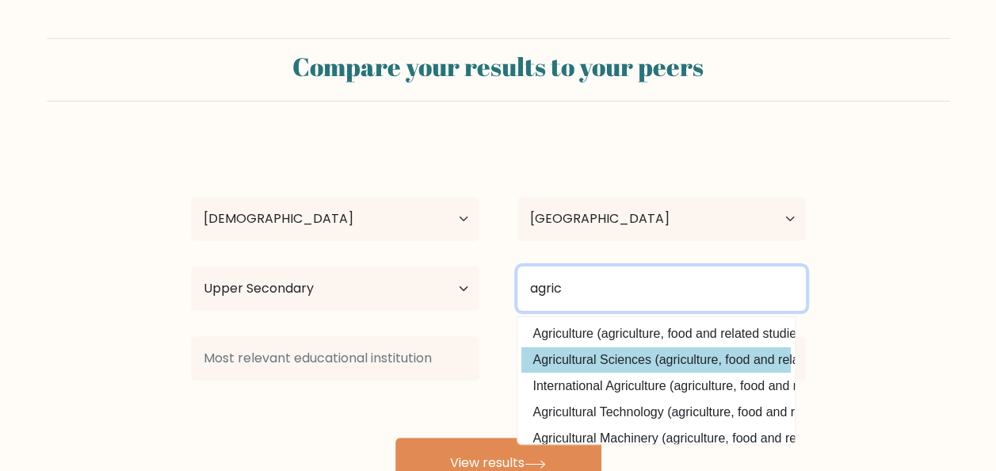
type input "agric"
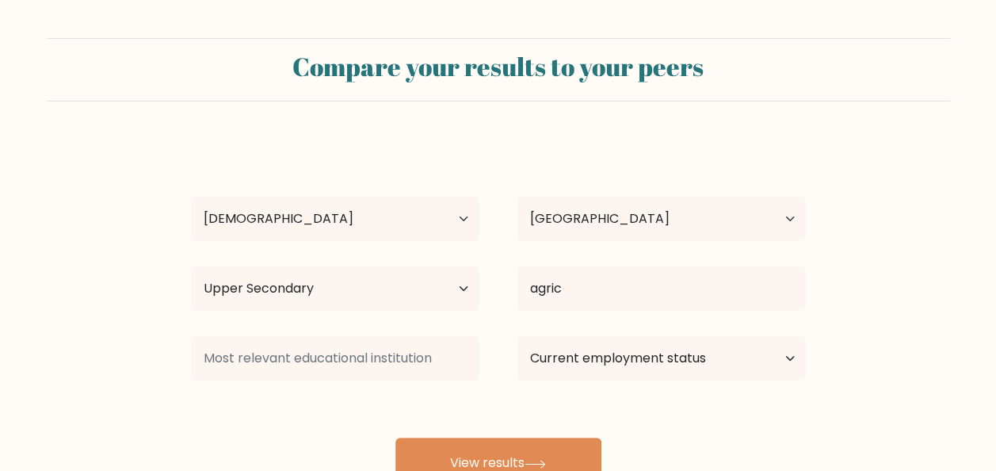
click at [638, 350] on div "usman sana Age Under 18 years old 18-24 years old 25-34 years old 35-44 years o…" at bounding box center [498, 313] width 634 height 349
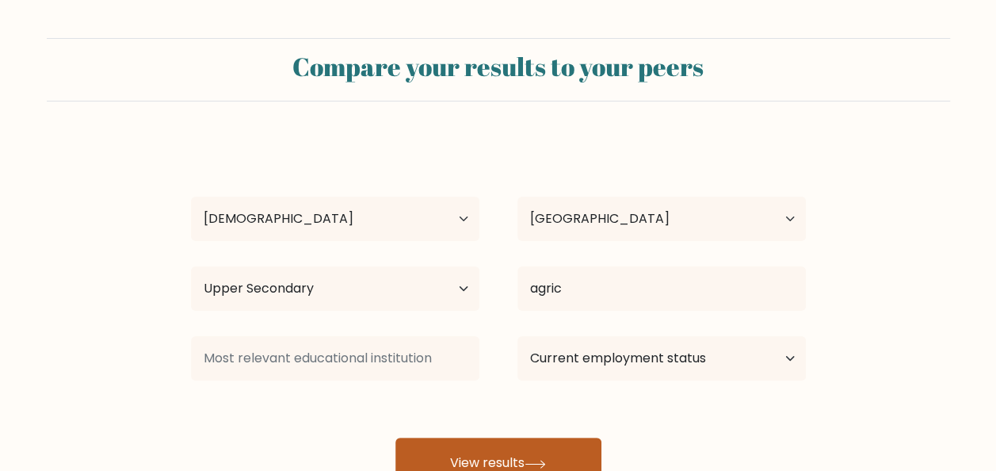
click at [513, 445] on button "View results" at bounding box center [498, 462] width 206 height 51
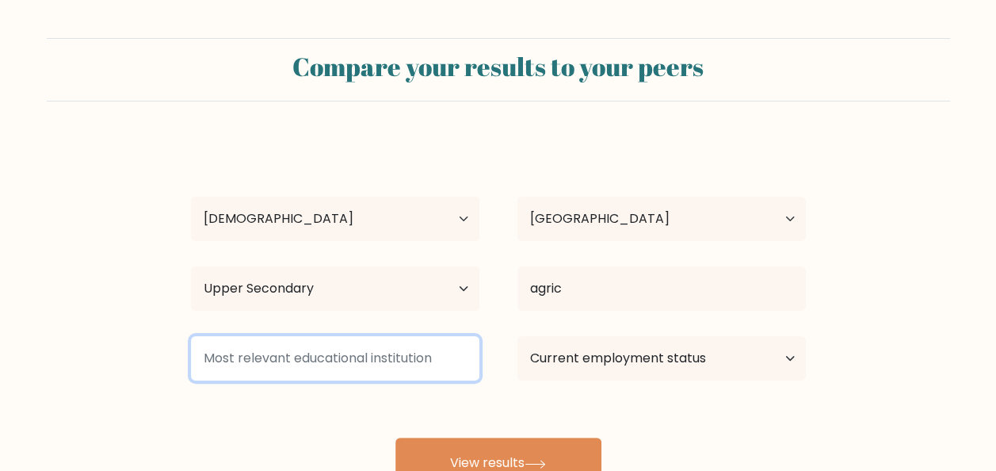
click at [427, 349] on input at bounding box center [335, 358] width 288 height 44
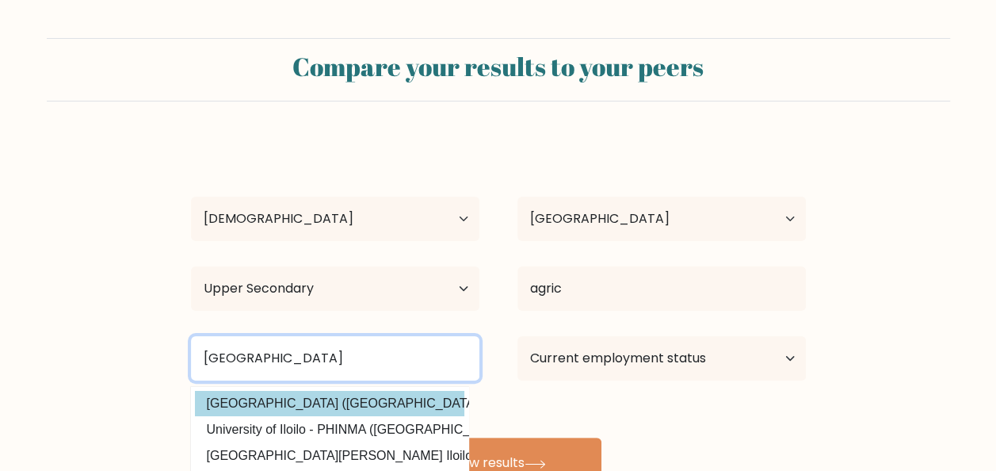
type input "university of ilo"
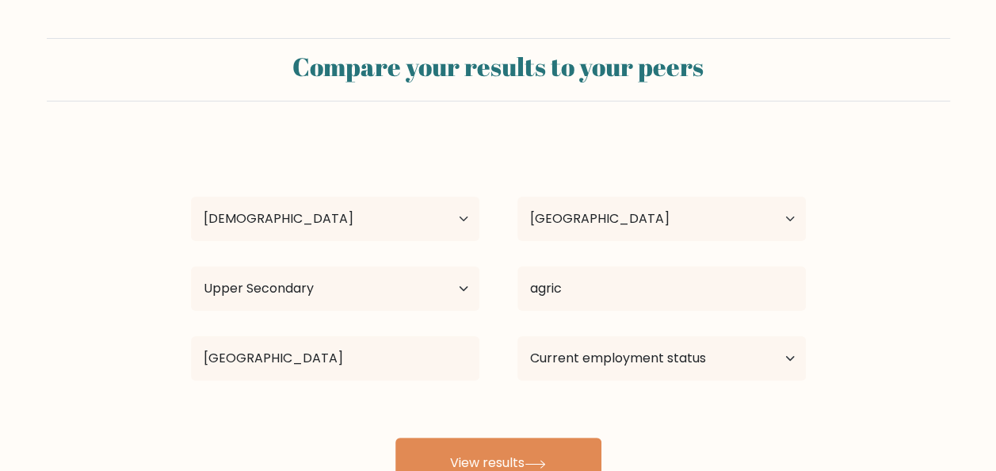
click at [338, 391] on div "usman sana Age Under 18 years old 18-24 years old 25-34 years old 35-44 years o…" at bounding box center [498, 313] width 634 height 349
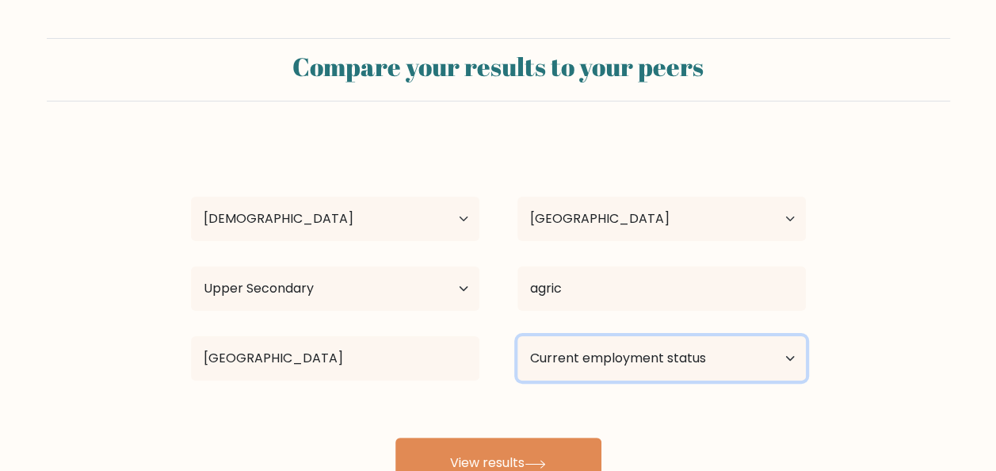
click at [556, 358] on select "Current employment status Employed Student Retired Other / prefer not to answer" at bounding box center [661, 358] width 288 height 44
select select "student"
click at [517, 336] on select "Current employment status Employed Student Retired Other / prefer not to answer" at bounding box center [661, 358] width 288 height 44
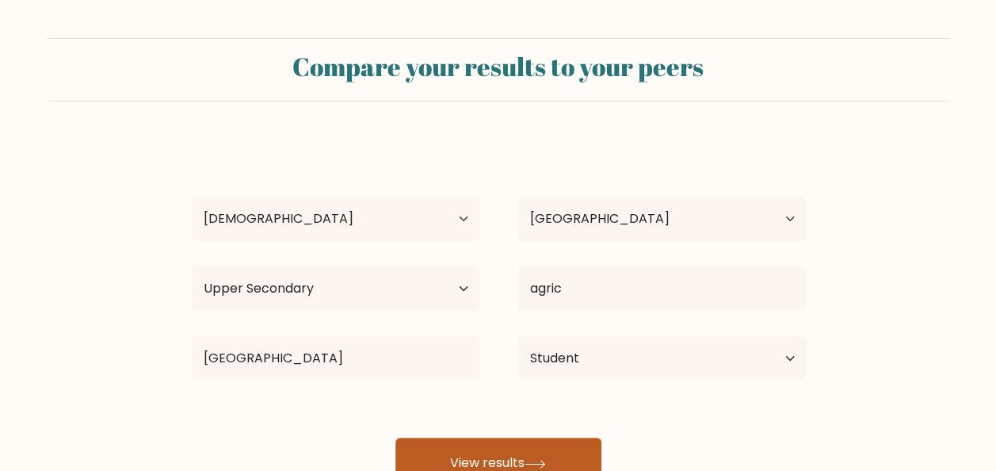
click at [480, 461] on button "View results" at bounding box center [498, 462] width 206 height 51
